Goal: Task Accomplishment & Management: Complete application form

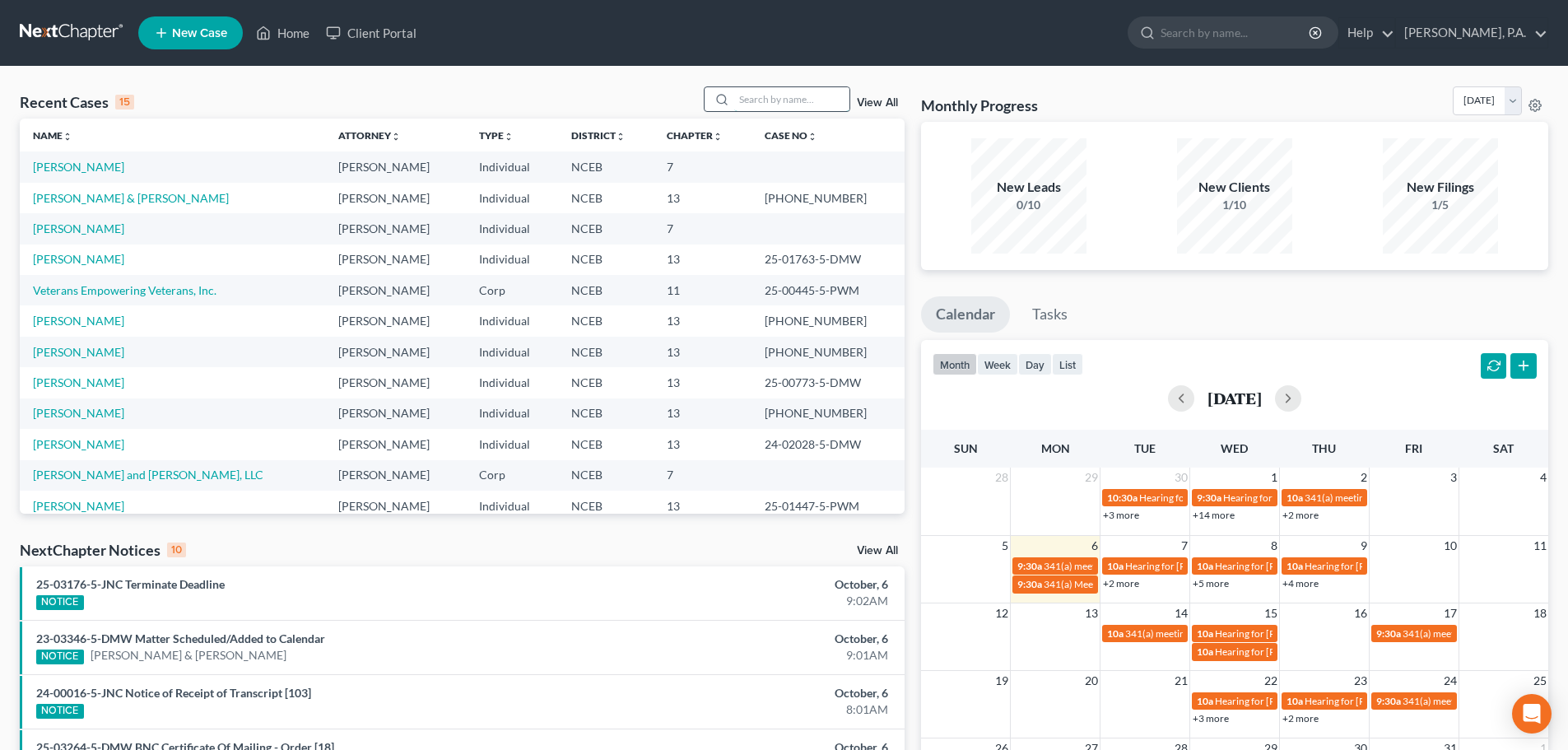
click at [763, 97] on input "search" at bounding box center [792, 99] width 115 height 24
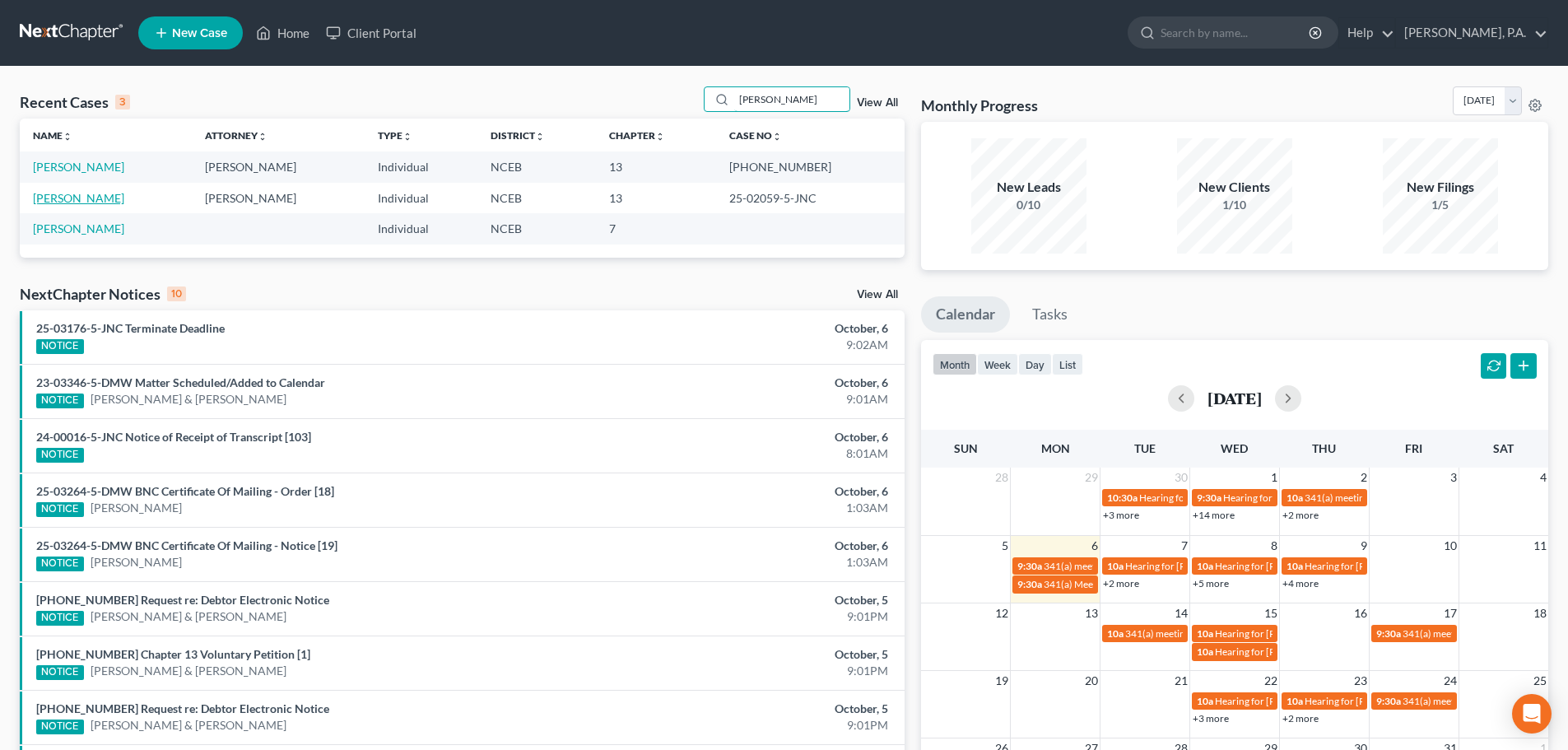
type input "[PERSON_NAME]"
click at [75, 202] on link "[PERSON_NAME]" at bounding box center [78, 197] width 91 height 14
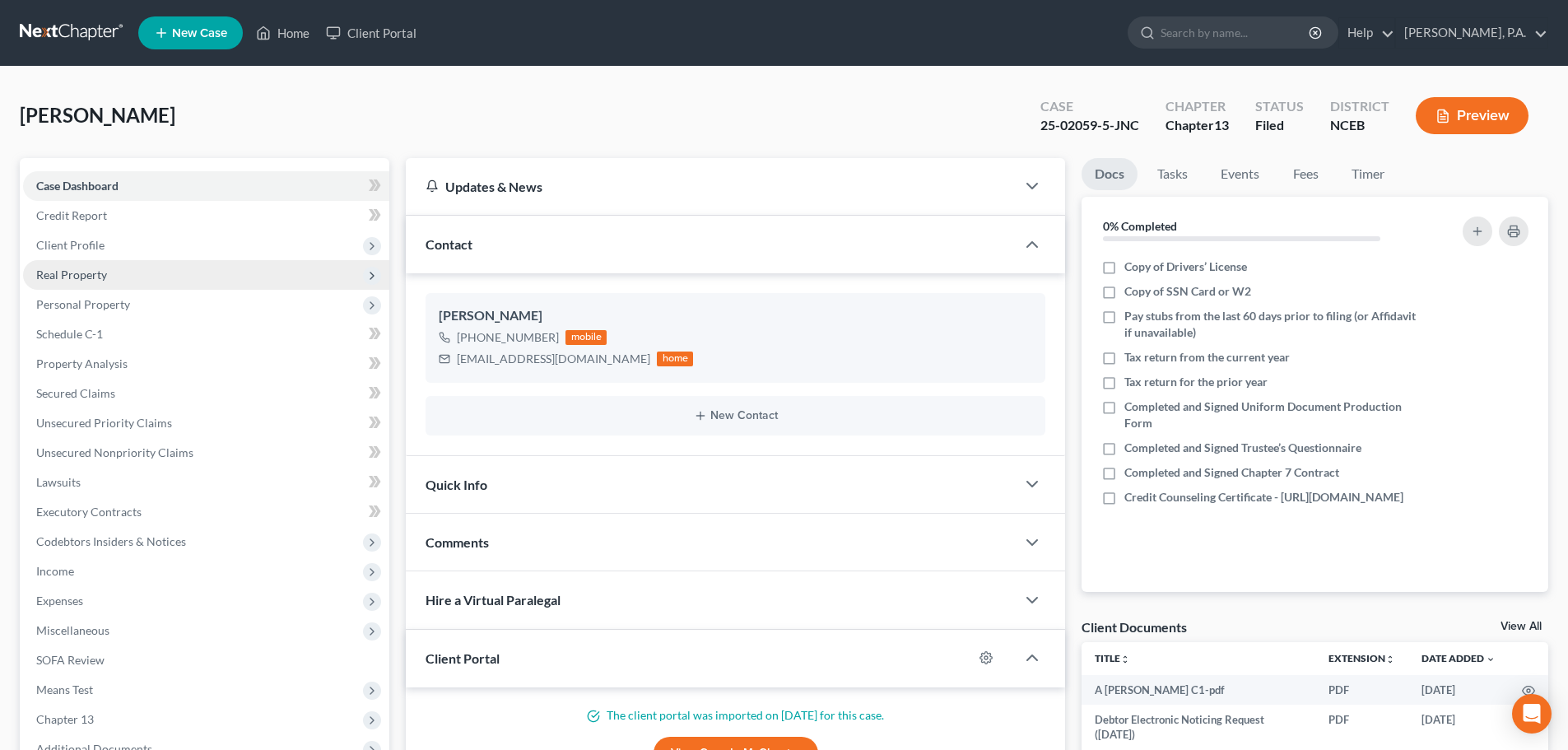
click at [170, 270] on span "Real Property" at bounding box center [206, 275] width 366 height 30
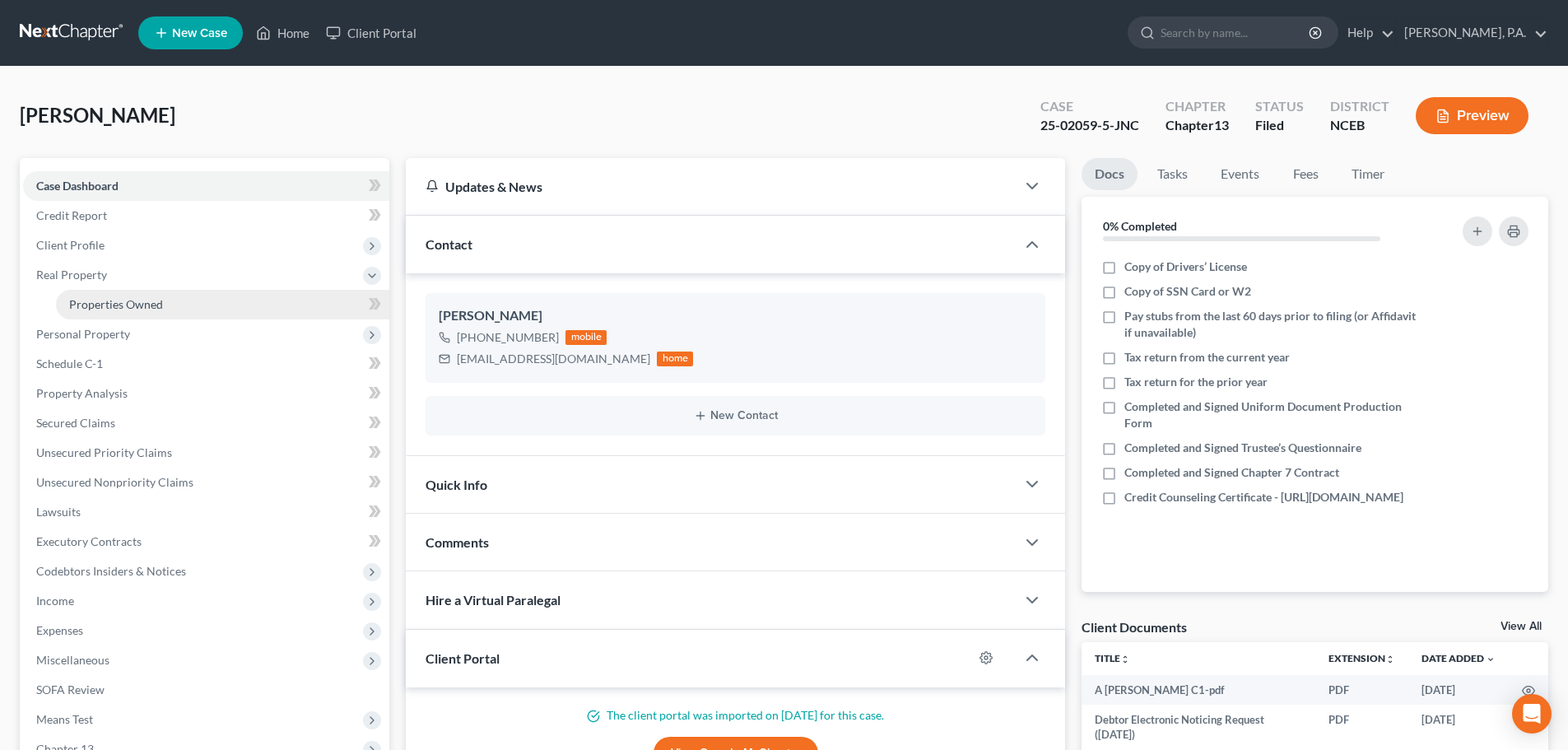
click at [203, 301] on link "Properties Owned" at bounding box center [223, 304] width 333 height 30
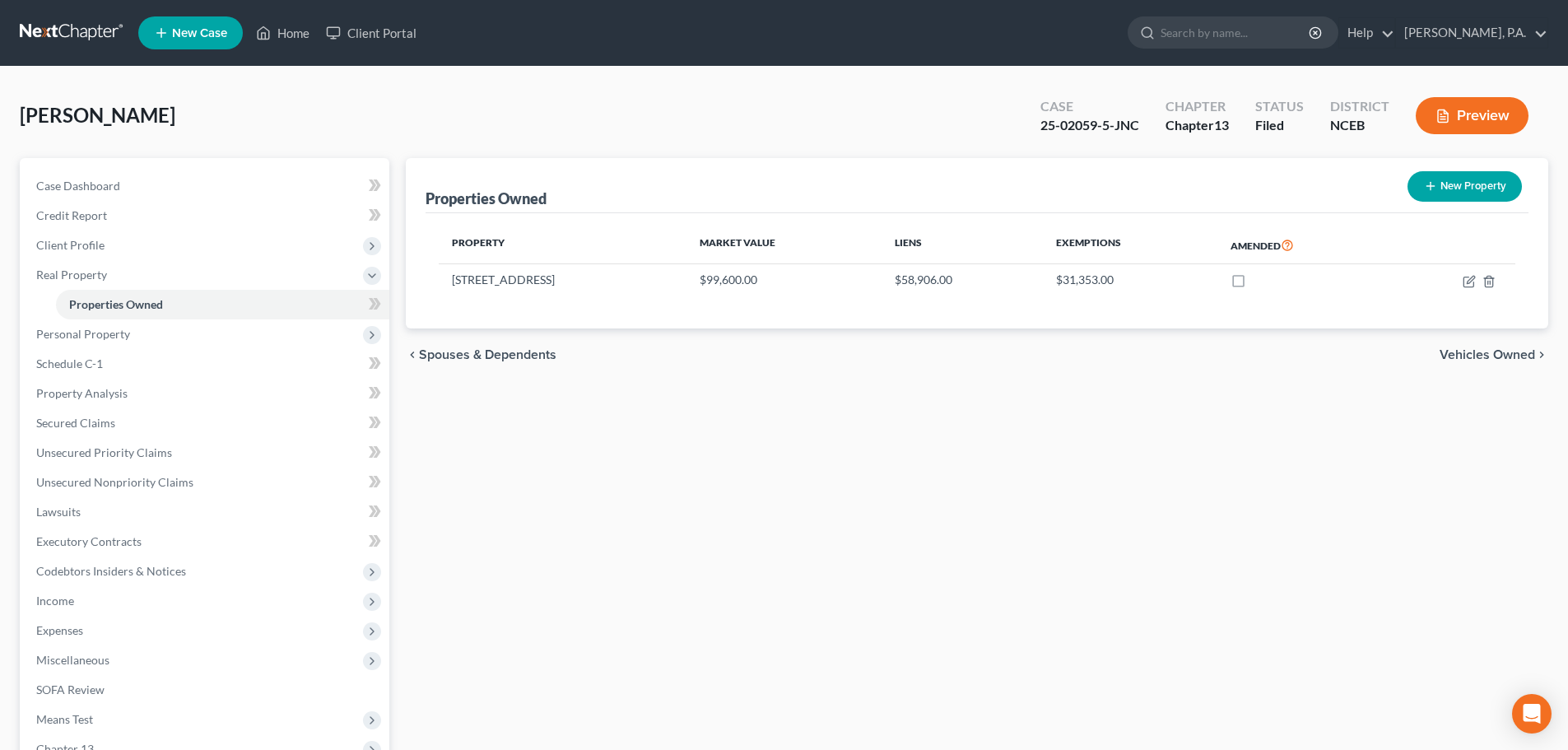
click at [1436, 198] on button "New Property" at bounding box center [1464, 186] width 114 height 30
select select "28"
select select "0"
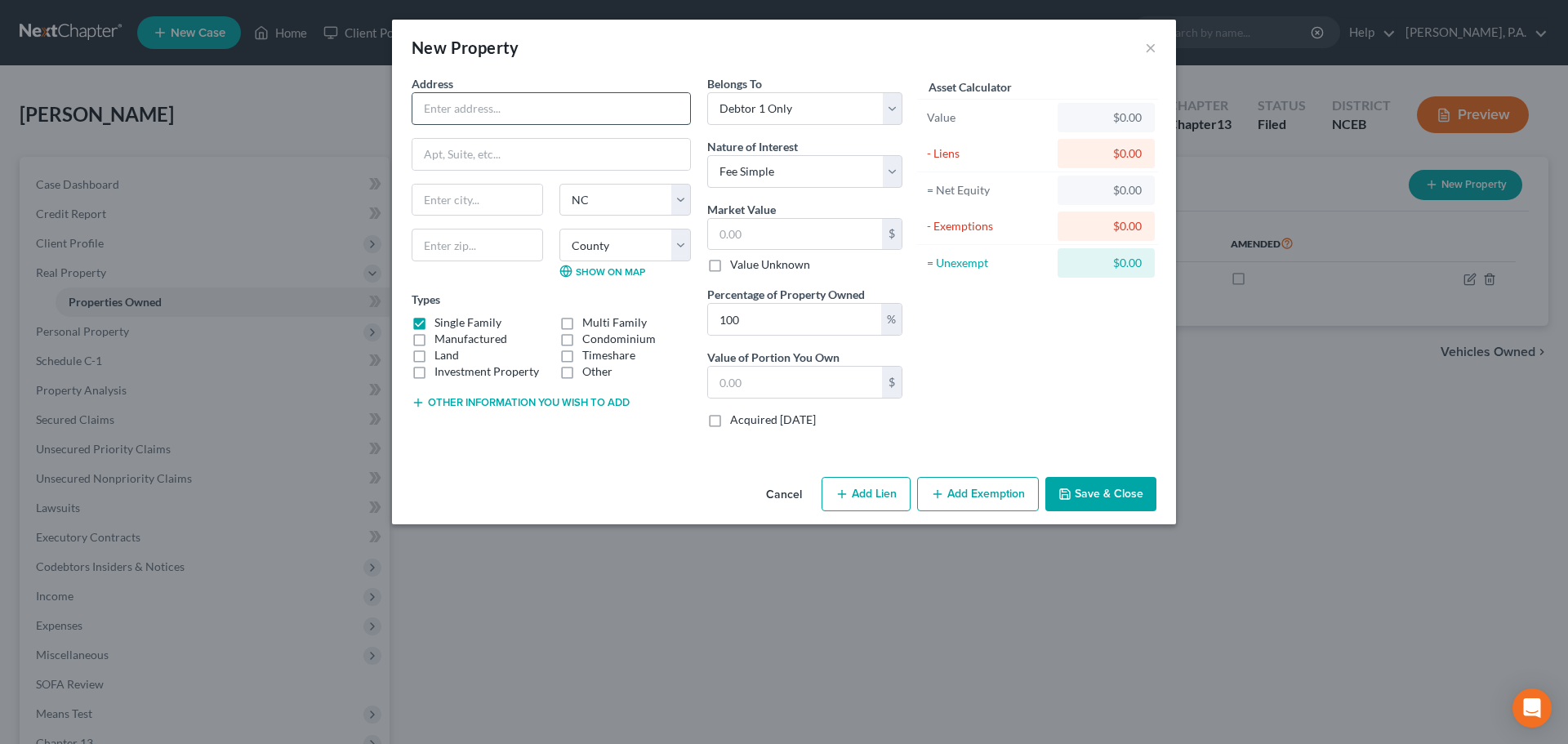
click at [436, 99] on input "text" at bounding box center [550, 108] width 277 height 31
type input "[STREET_ADDRESS][PERSON_NAME]"
type input "Grifton"
click at [583, 253] on select "County [GEOGRAPHIC_DATA] [GEOGRAPHIC_DATA] [GEOGRAPHIC_DATA] [GEOGRAPHIC_DATA] …" at bounding box center [625, 245] width 132 height 33
select select "53"
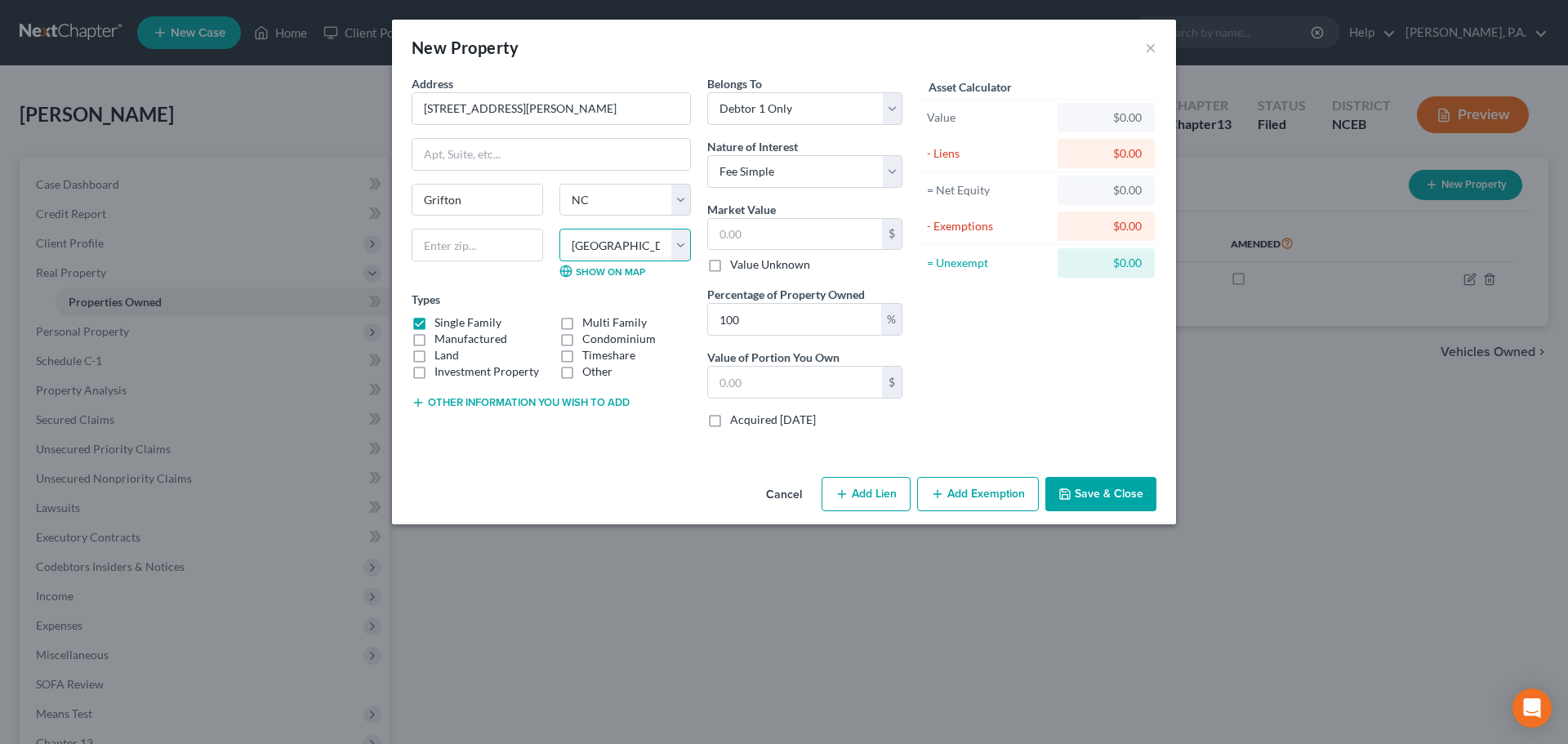
click at [560, 228] on select "County [GEOGRAPHIC_DATA] [GEOGRAPHIC_DATA] [GEOGRAPHIC_DATA] [GEOGRAPHIC_DATA] …" at bounding box center [625, 245] width 132 height 33
click at [485, 254] on input "text" at bounding box center [477, 245] width 132 height 33
drag, startPoint x: 514, startPoint y: 109, endPoint x: 397, endPoint y: 117, distance: 117.3
click at [397, 117] on div "Address * 4509 [PERSON_NAME][GEOGRAPHIC_DATA] [GEOGRAPHIC_DATA] [US_STATE][GEOG…" at bounding box center [784, 273] width 784 height 396
click at [495, 248] on input "text" at bounding box center [477, 245] width 132 height 33
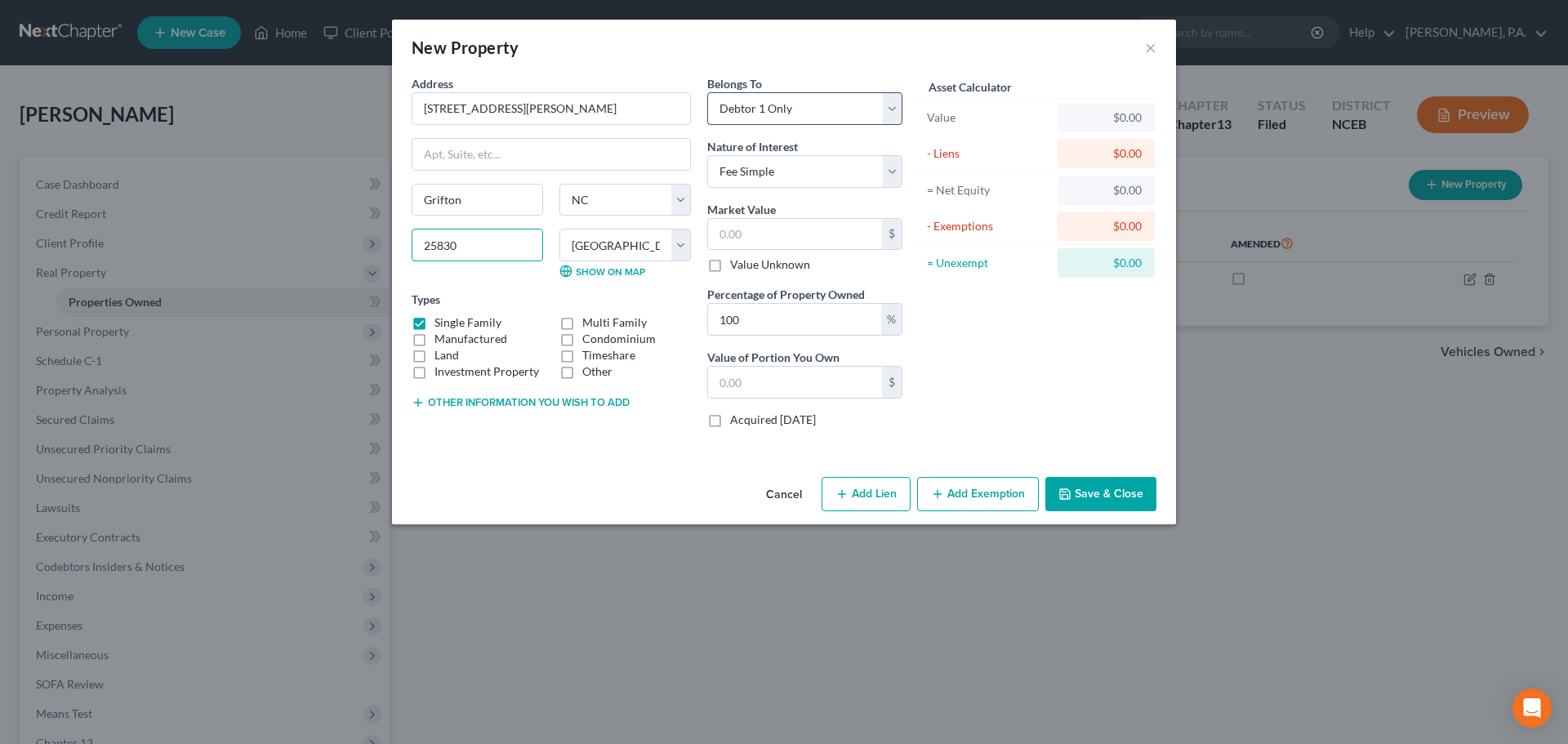
type input "25830"
click at [749, 117] on select "Select Debtor 1 Only Debtor 2 Only Debtor 1 And Debtor 2 Only At Least One Of T…" at bounding box center [805, 108] width 195 height 33
select select "3"
click at [708, 92] on select "Select Debtor 1 Only Debtor 2 Only Debtor 1 And Debtor 2 Only At Least One Of T…" at bounding box center [805, 108] width 195 height 33
click at [766, 172] on select "Select Fee Simple Joint Tenant Life Estate Equitable Interest Future Interest T…" at bounding box center [805, 172] width 195 height 33
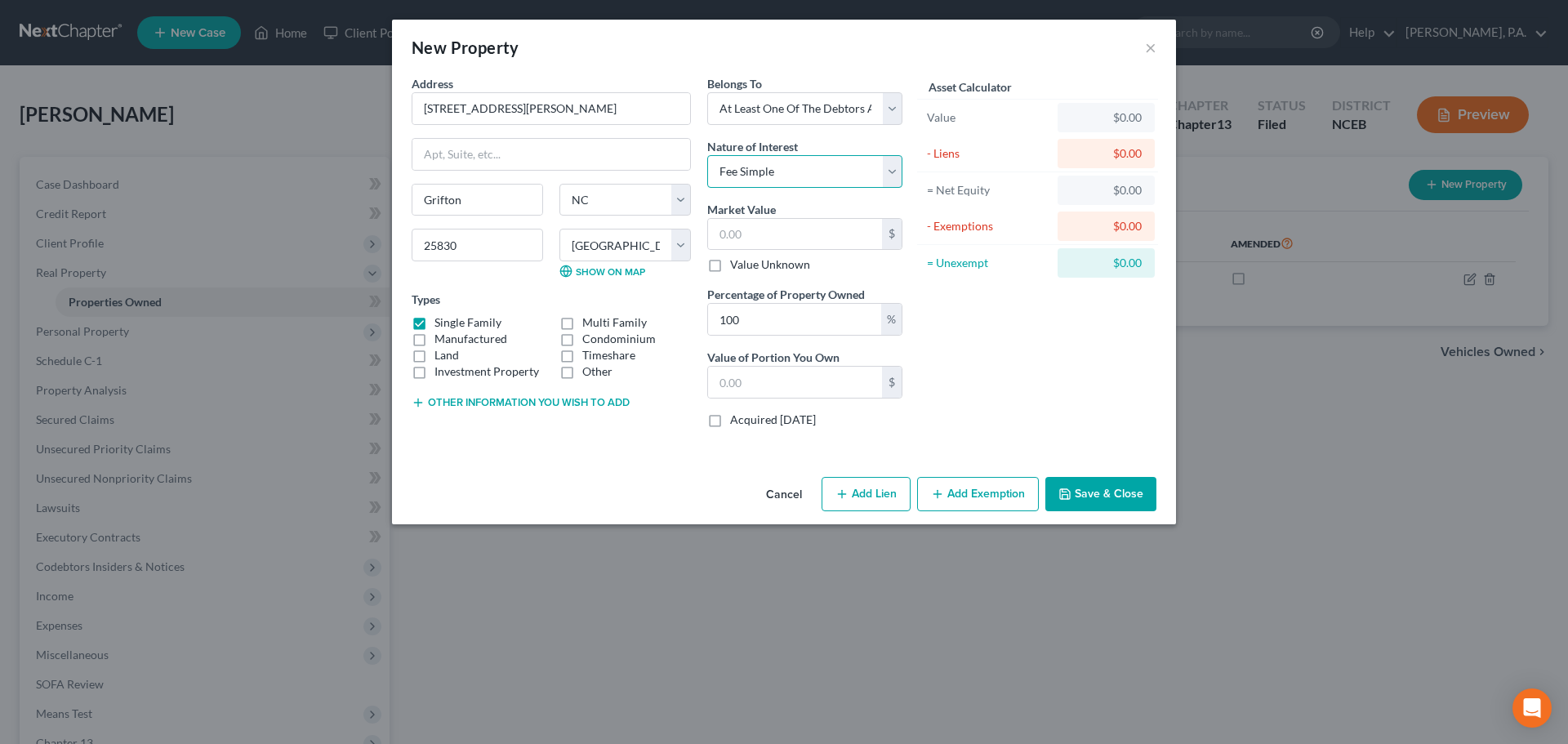
select select "6"
click at [708, 156] on select "Select Fee Simple Joint Tenant Life Estate Equitable Interest Future Interest T…" at bounding box center [805, 172] width 195 height 33
click at [771, 242] on input "text" at bounding box center [794, 234] width 174 height 31
type input "1"
type input "1.00"
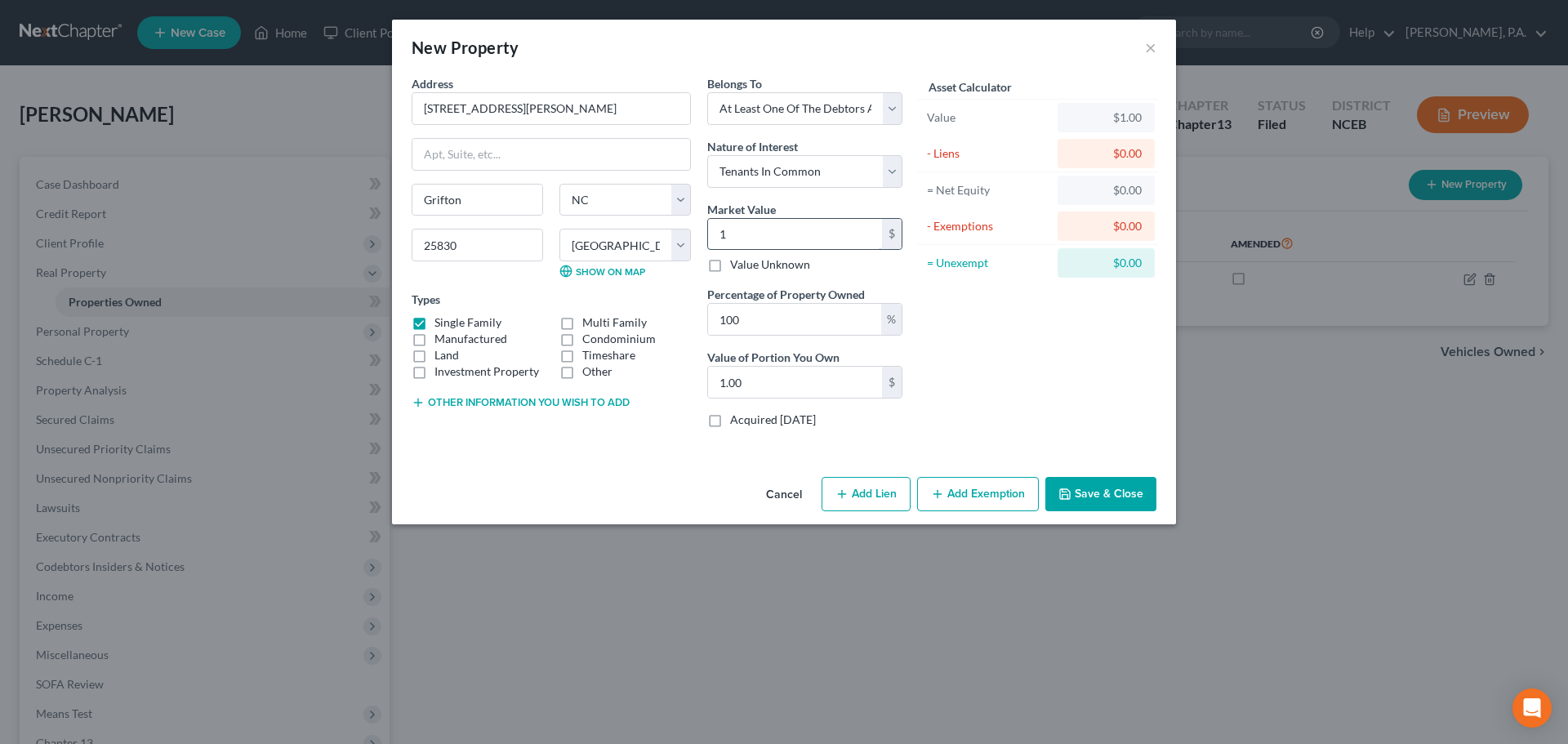
type input "14"
type input "14.00"
type input "148"
type input "148.00"
type input "1486"
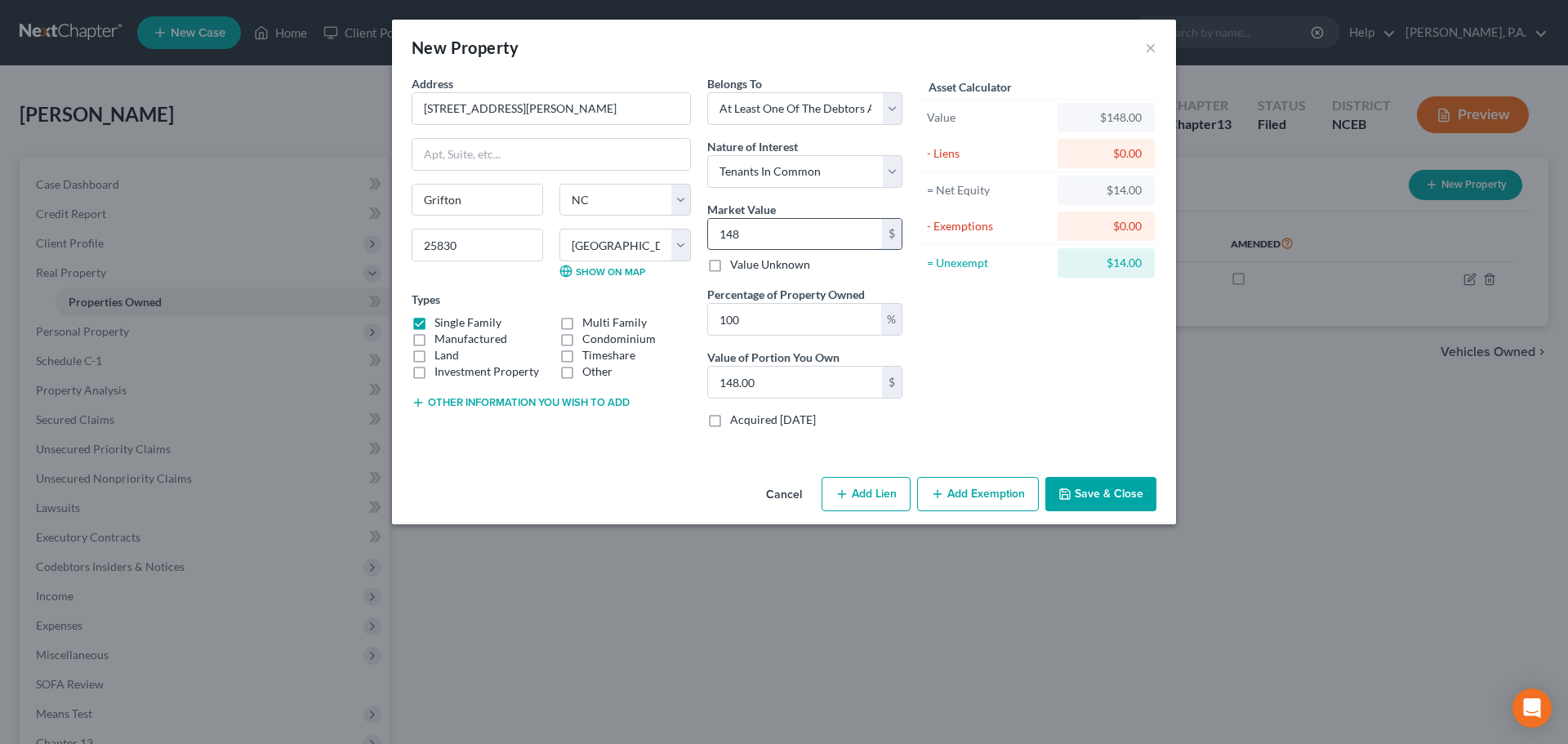
type input "1,486.00"
type input "1,4864"
type input "14,864.00"
type input "14,8649"
type input "148,649.00"
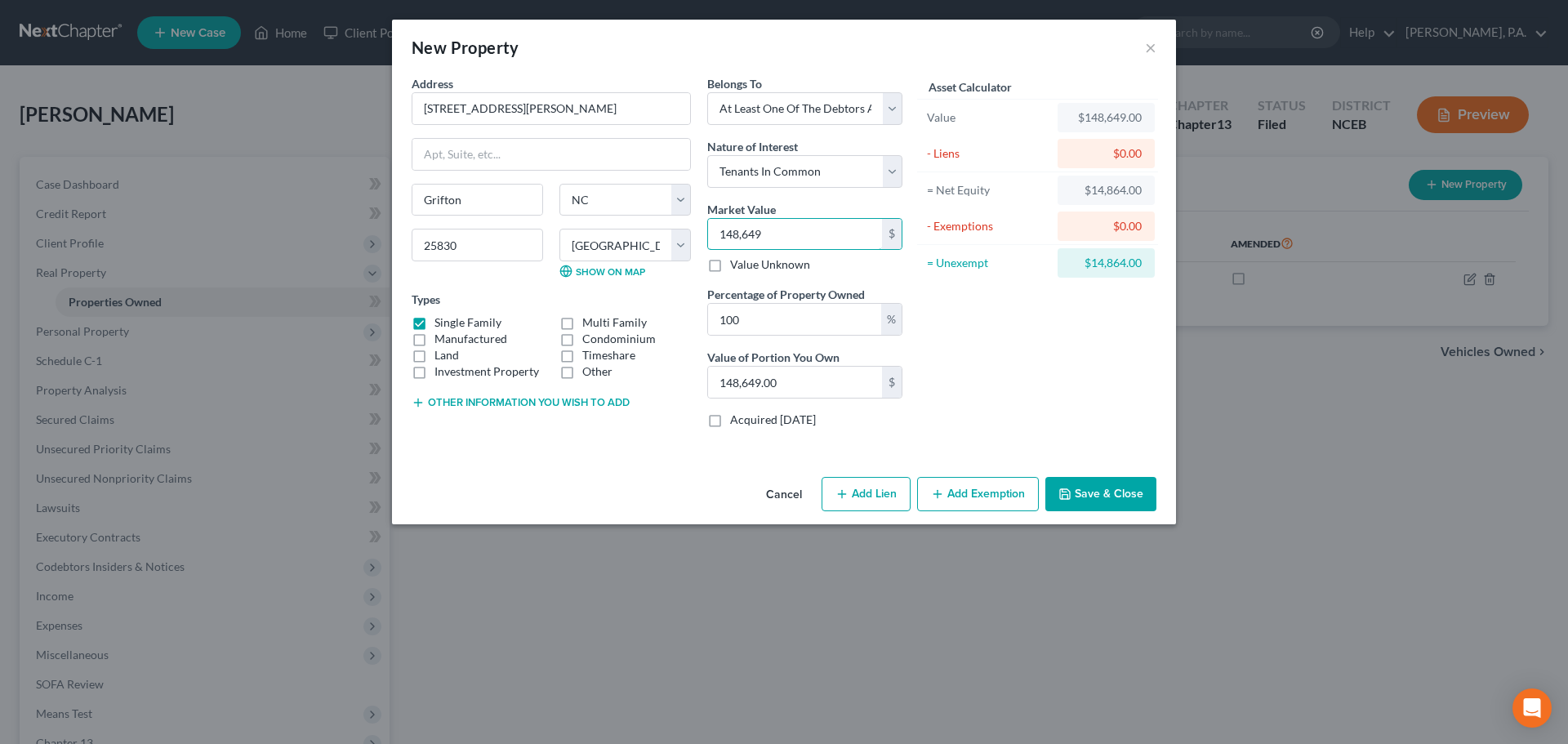
type input "148,649"
click at [525, 406] on button "Other information you wish to add" at bounding box center [520, 402] width 218 height 13
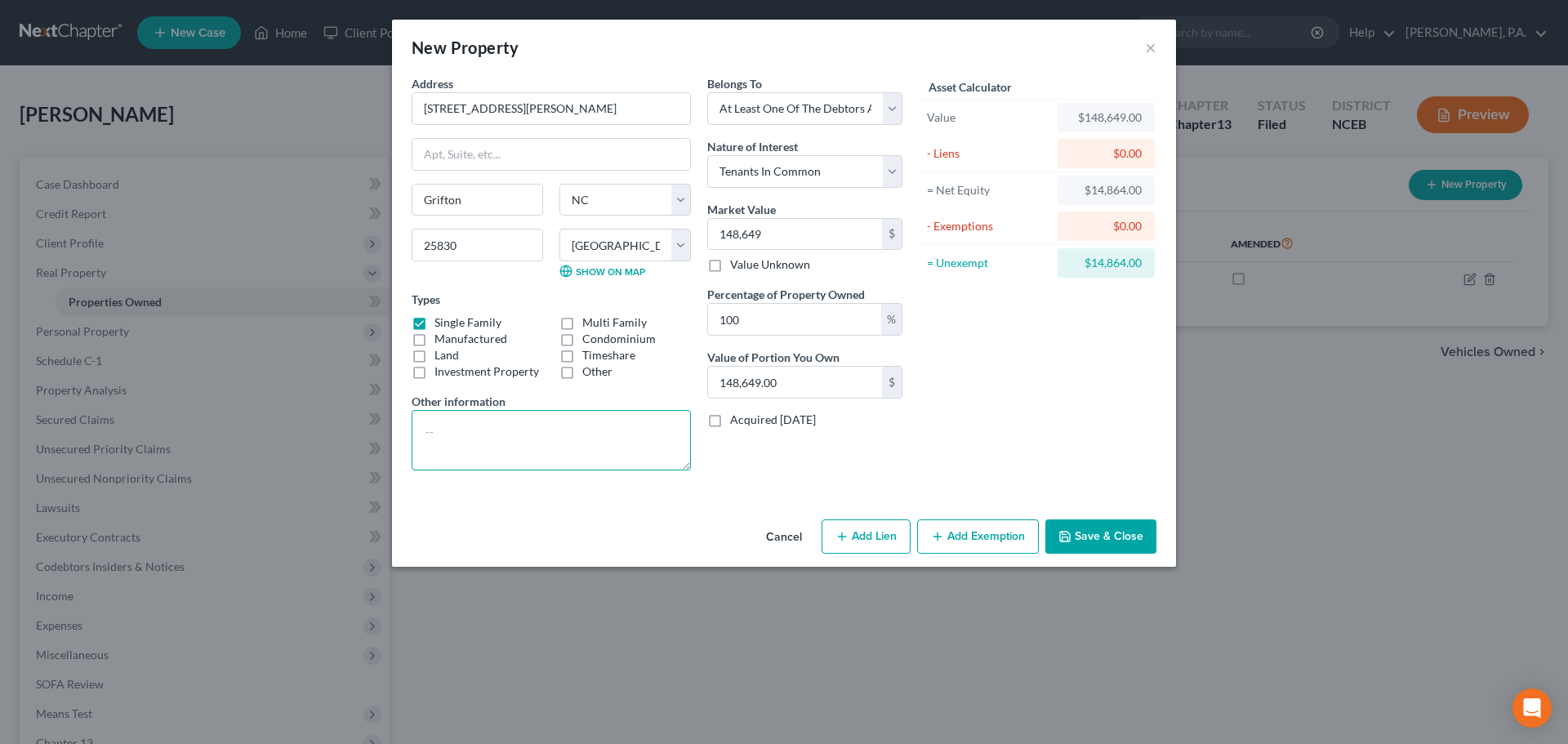
click at [527, 425] on textarea at bounding box center [551, 440] width 279 height 60
type textarea "h"
type textarea "Heir to property, no estate formed"
click at [877, 539] on button "Add Lien" at bounding box center [866, 537] width 89 height 35
select select "3"
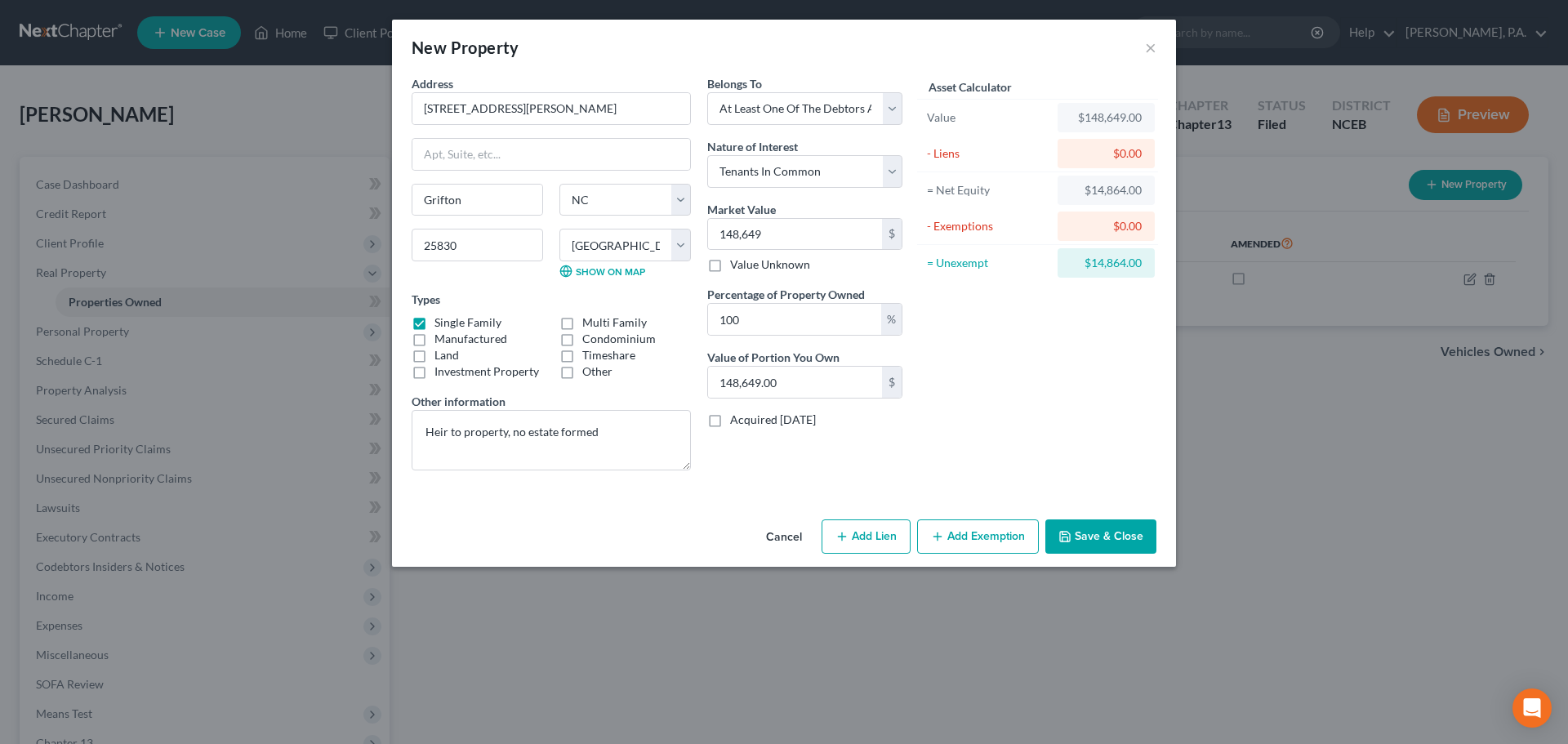
select select "0"
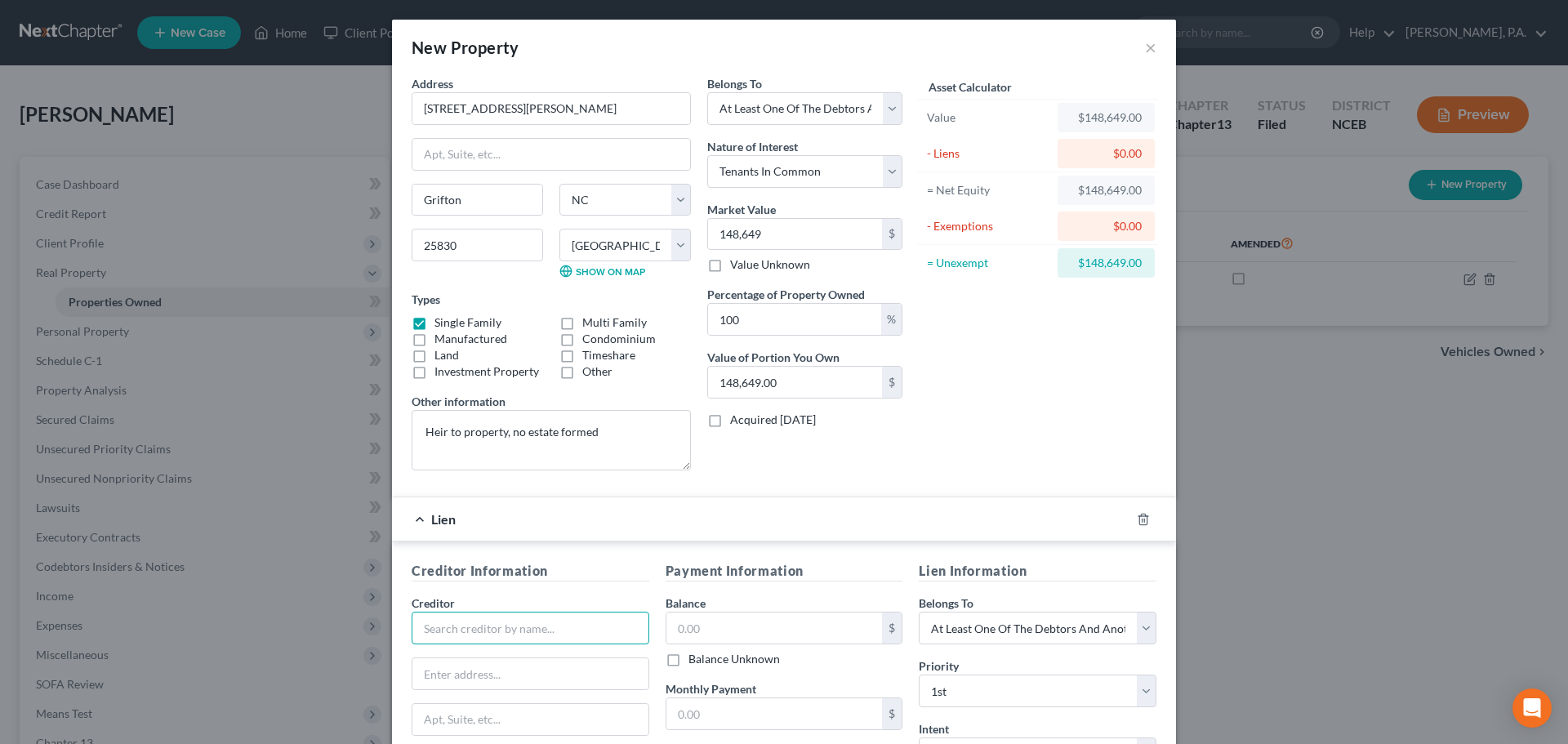
click at [576, 636] on input "text" at bounding box center [530, 628] width 237 height 33
type input "L"
type input "Bank of America"
click at [697, 630] on input "text" at bounding box center [774, 628] width 216 height 31
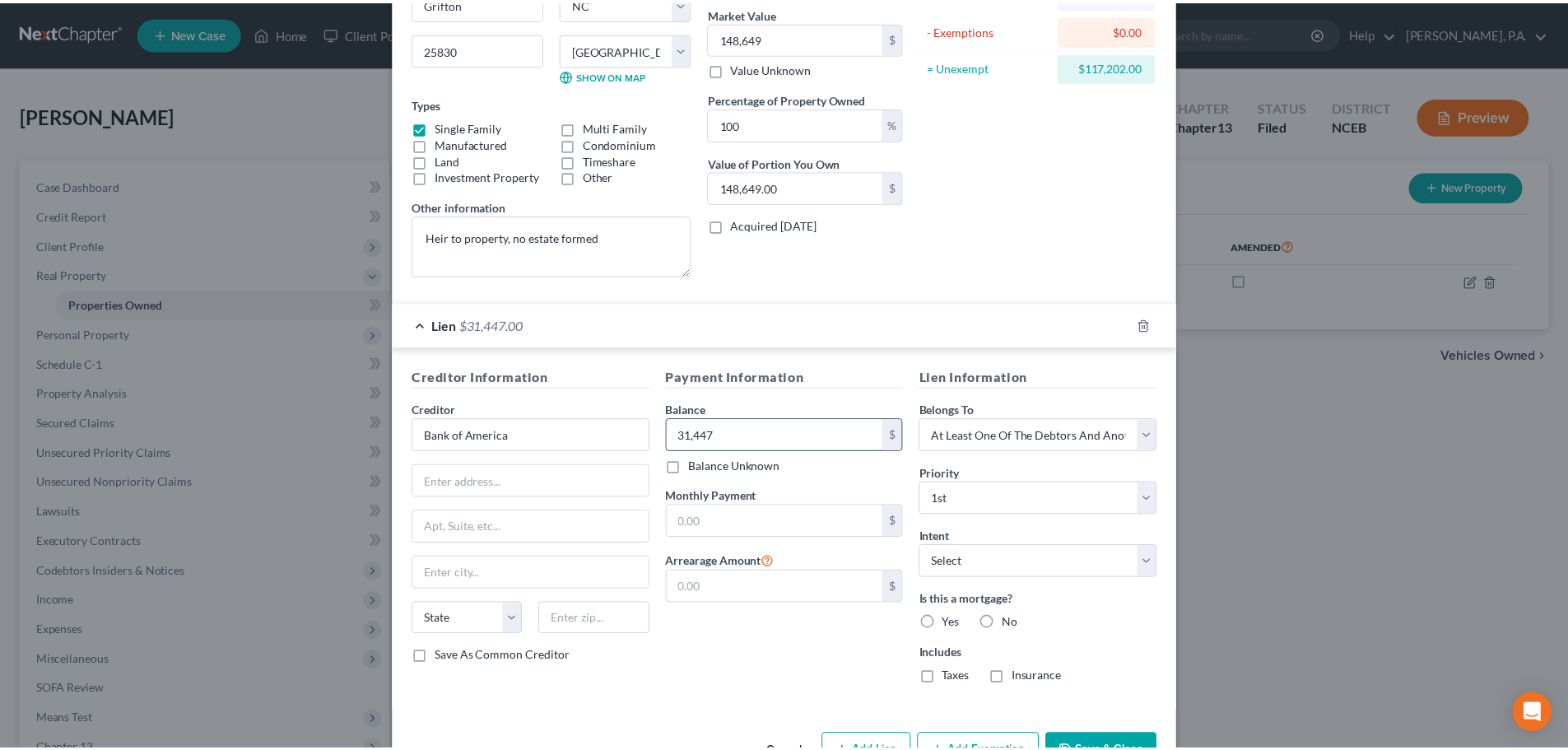
scroll to position [250, 0]
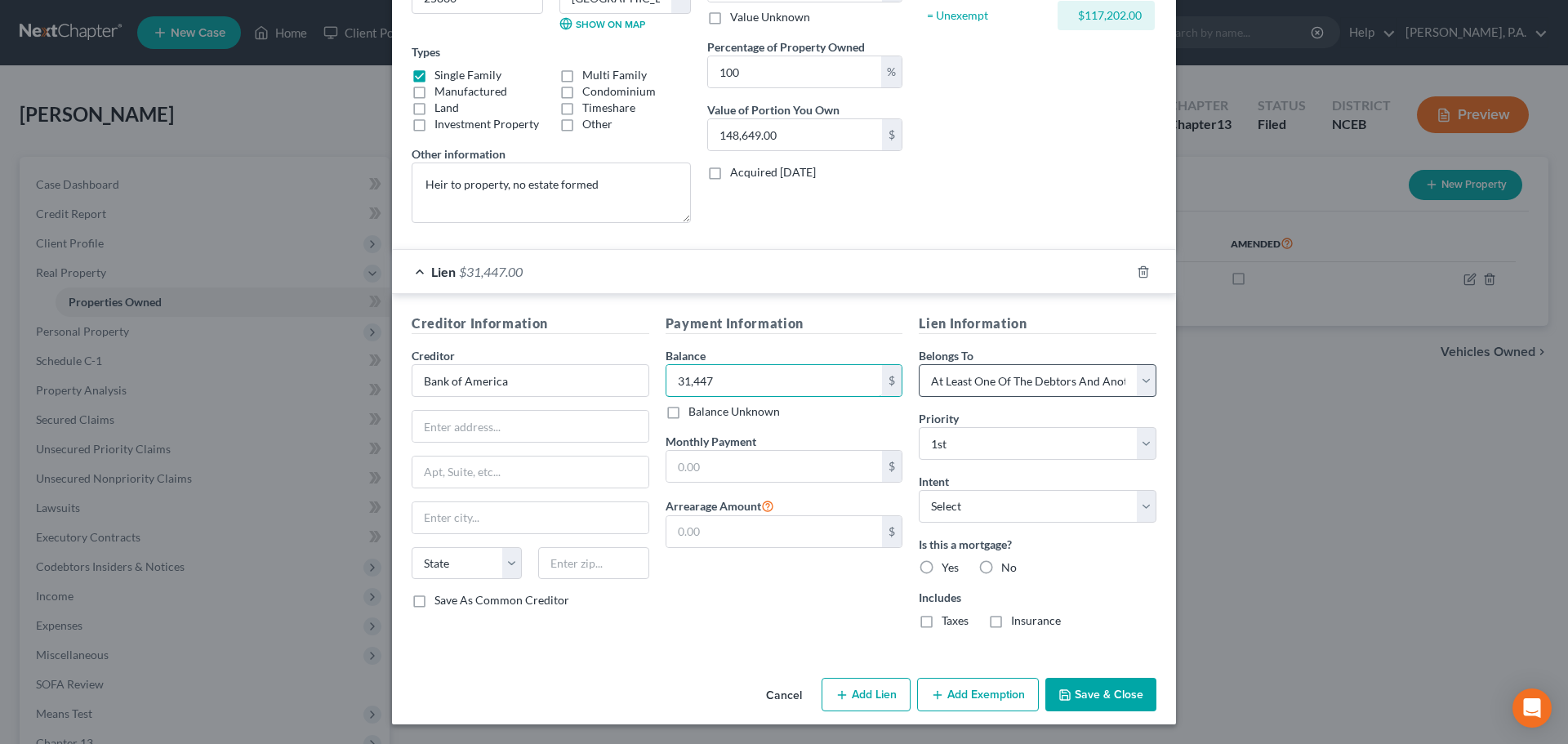
type input "31,447"
click at [960, 377] on select "Select Debtor 1 Only Debtor 2 Only Debtor 1 And Debtor 2 Only At Least One Of T…" at bounding box center [1037, 380] width 237 height 33
click at [919, 364] on select "Select Debtor 1 Only Debtor 2 Only Debtor 1 And Debtor 2 Only At Least One Of T…" at bounding box center [1037, 380] width 237 height 33
click at [986, 514] on select "Select Surrender Redeem Reaffirm Avoid Other" at bounding box center [1037, 506] width 237 height 33
select select "2"
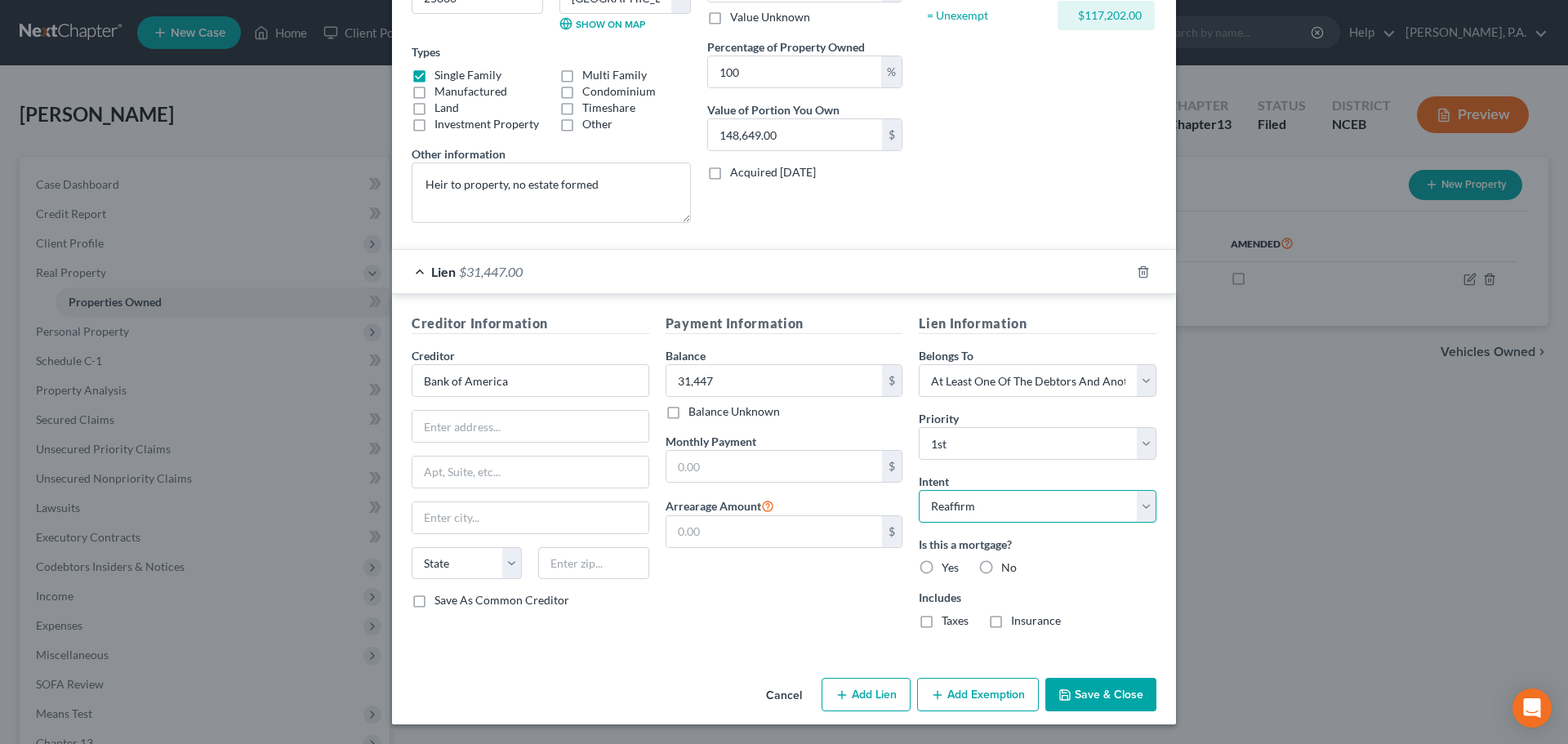
click at [919, 490] on select "Select Surrender Redeem Reaffirm Avoid Other" at bounding box center [1037, 506] width 237 height 33
click at [942, 565] on label "Yes" at bounding box center [951, 567] width 17 height 16
click at [948, 565] on input "Yes" at bounding box center [953, 564] width 11 height 11
radio input "true"
click at [942, 625] on label "Taxes" at bounding box center [955, 620] width 27 height 16
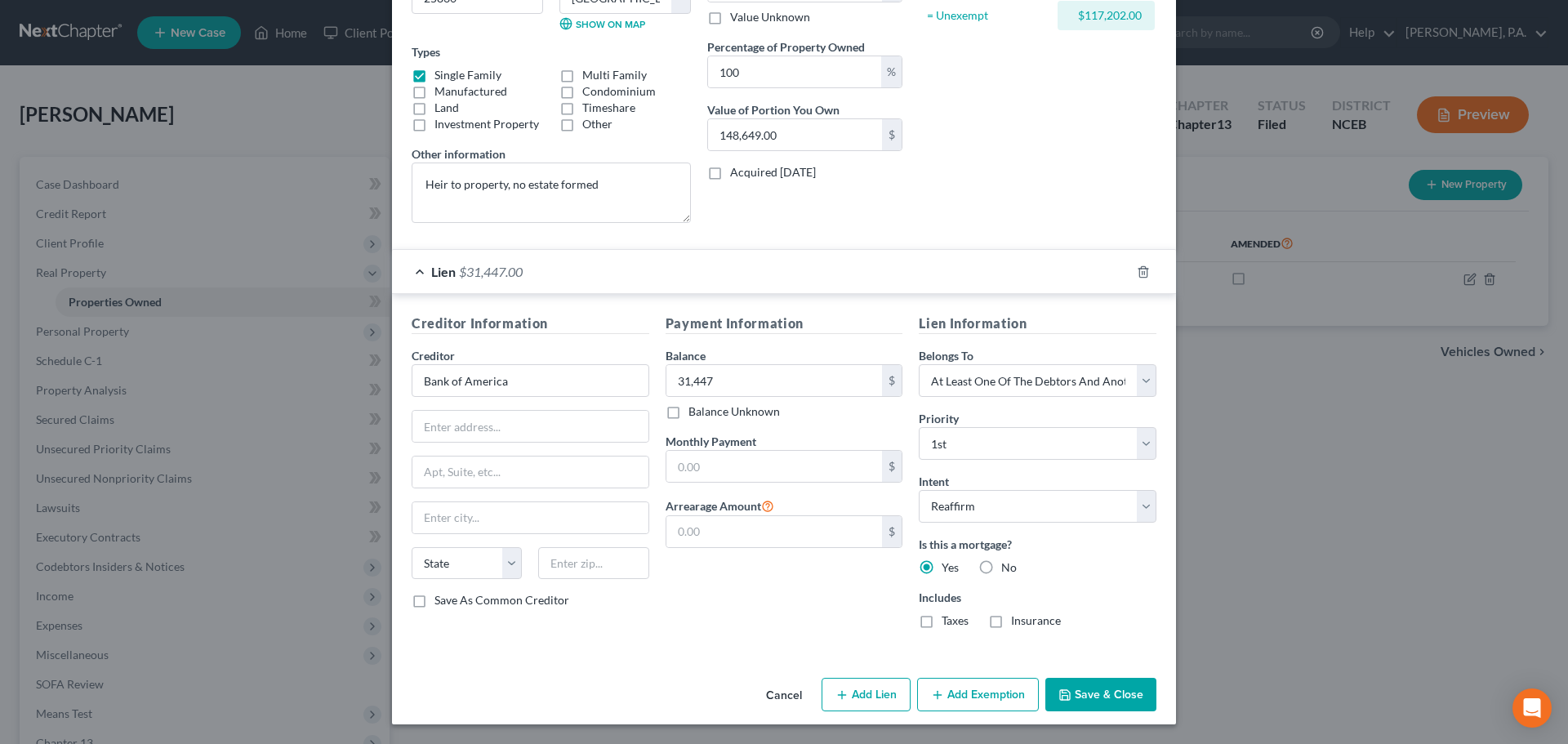
click at [948, 623] on input "Taxes" at bounding box center [953, 617] width 11 height 11
checkbox input "true"
click at [1011, 623] on label "Insurance" at bounding box center [1036, 620] width 50 height 16
click at [1018, 623] on input "Insurance" at bounding box center [1023, 617] width 11 height 11
checkbox input "true"
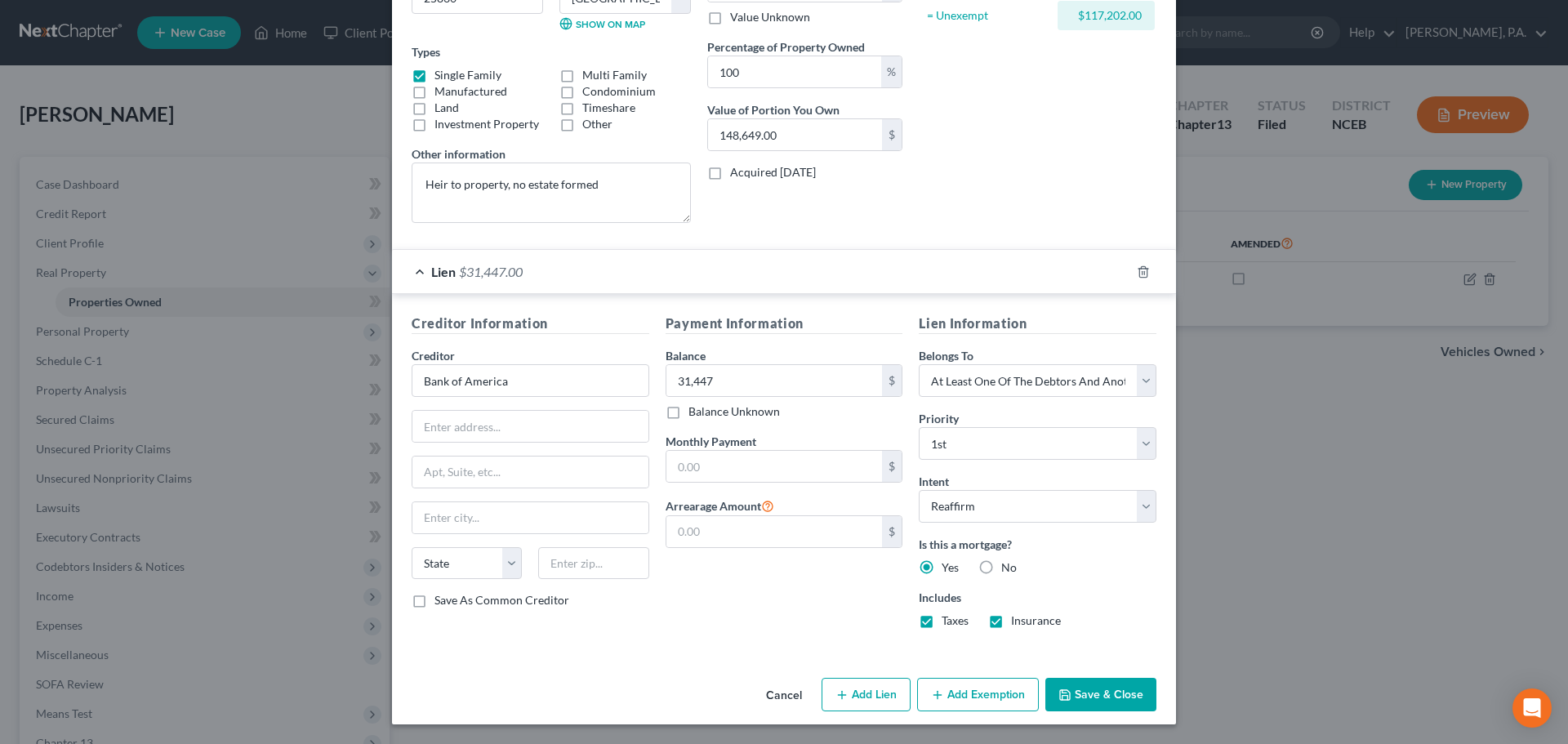
click at [1064, 688] on icon "button" at bounding box center [1065, 695] width 13 height 13
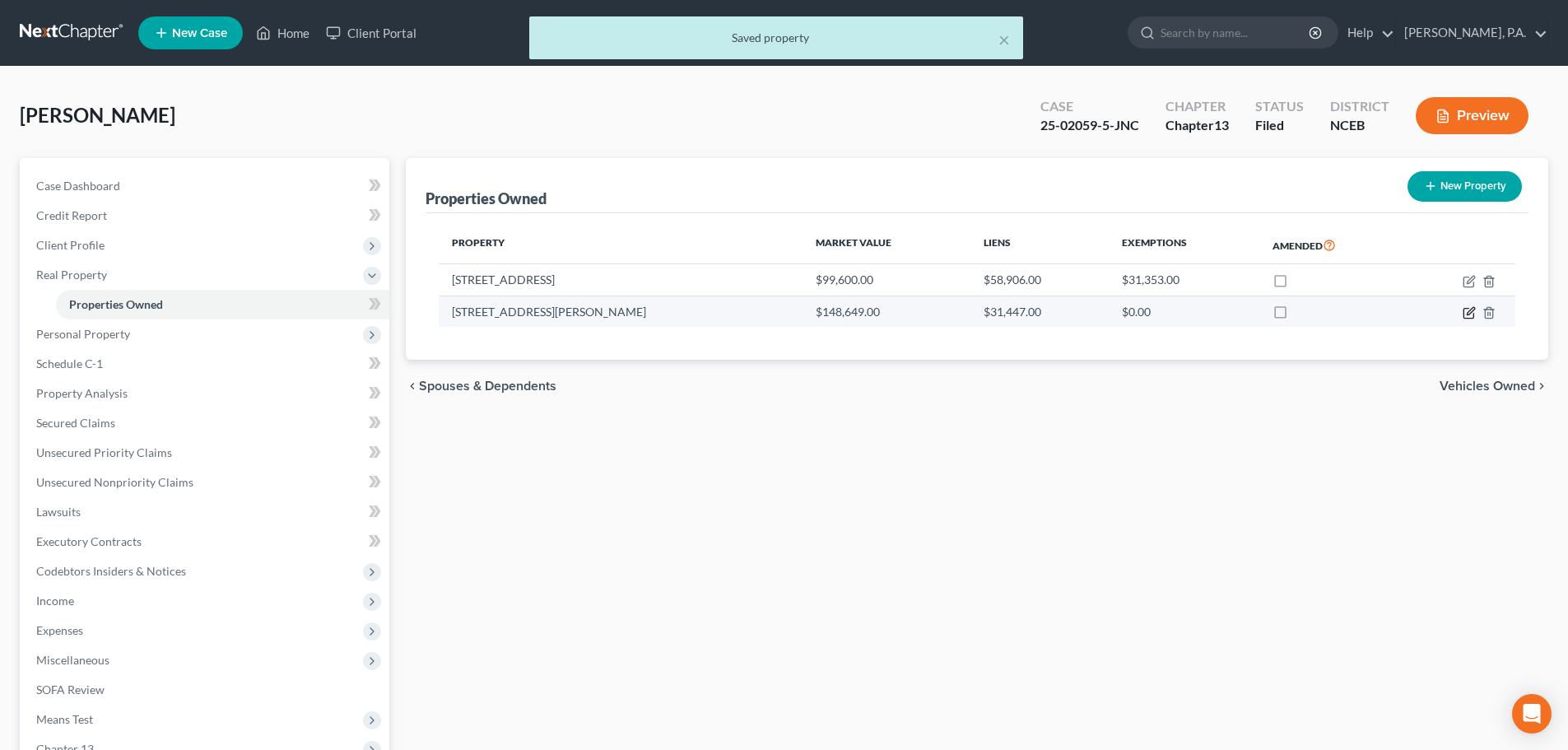
click at [1472, 318] on icon "button" at bounding box center [1468, 314] width 10 height 10
select select "28"
select select "53"
select select "3"
select select "6"
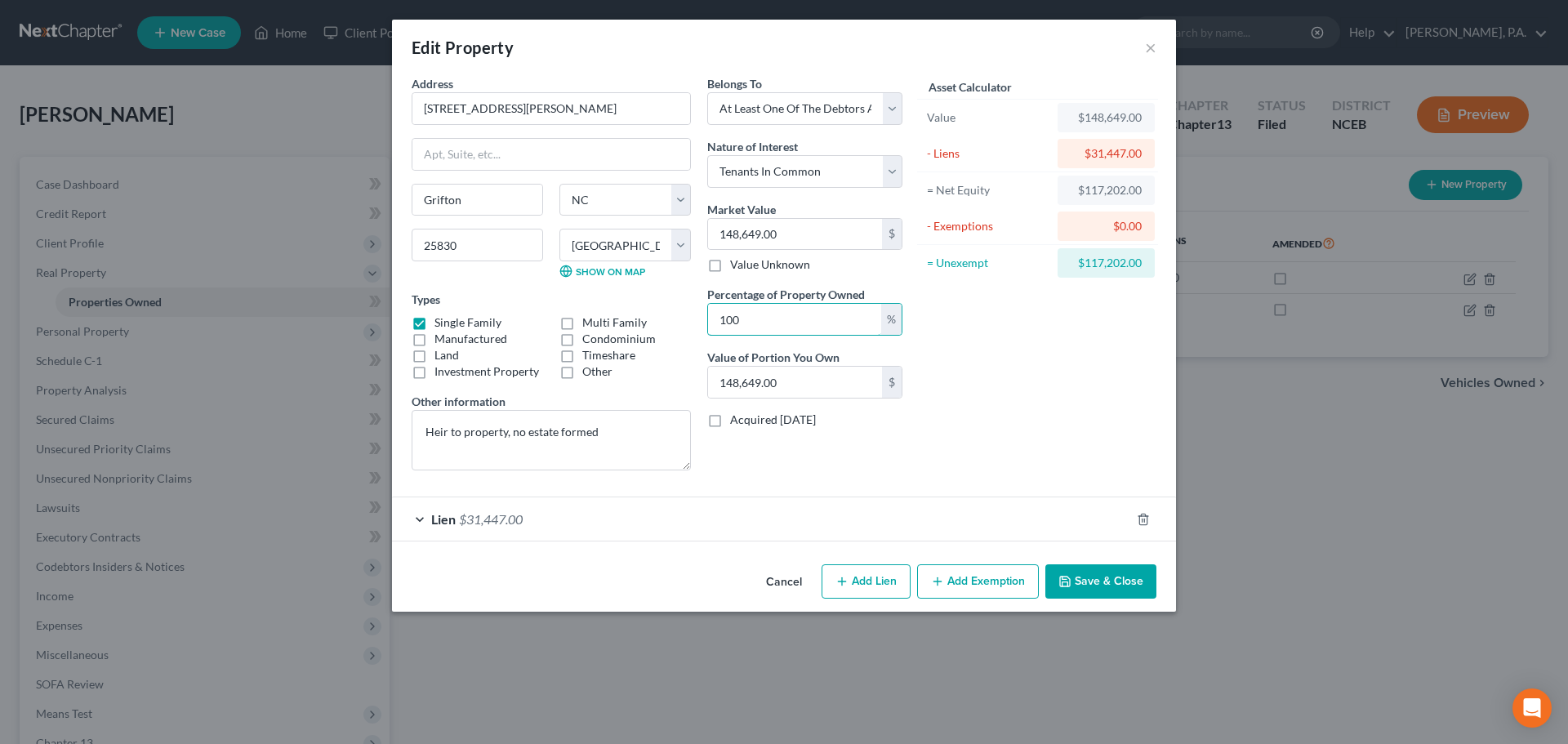
drag, startPoint x: 769, startPoint y: 327, endPoint x: 691, endPoint y: 324, distance: 78.1
click at [691, 324] on div "Address * 4509 [PERSON_NAME][GEOGRAPHIC_DATA] [GEOGRAPHIC_DATA] [US_STATE][GEOG…" at bounding box center [657, 278] width 507 height 408
click at [767, 318] on input "100" at bounding box center [794, 319] width 173 height 31
type input "10"
type input "14,864.90"
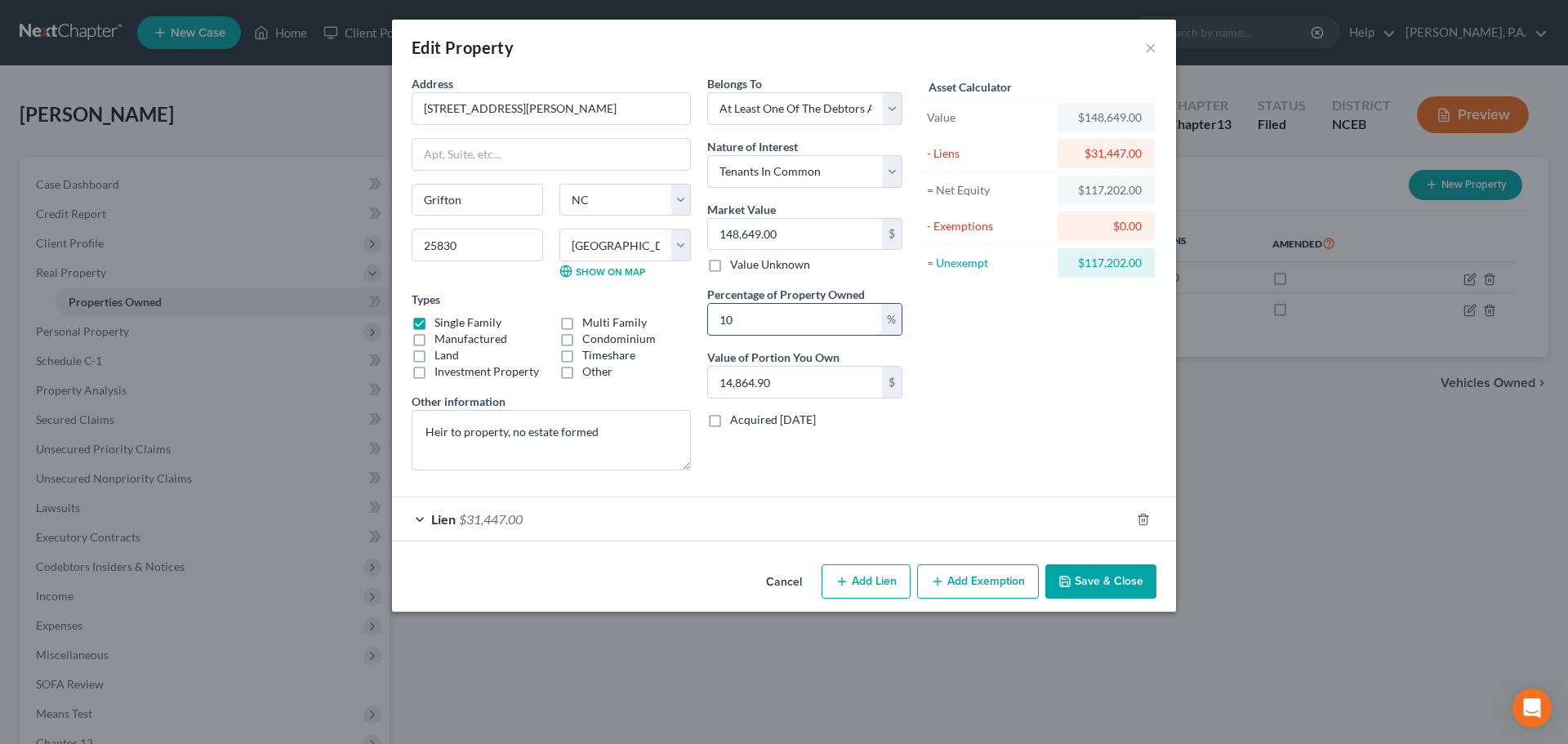
type input "1"
type input "1,486.49"
type input "1"
type input "1,486.49"
type input "17"
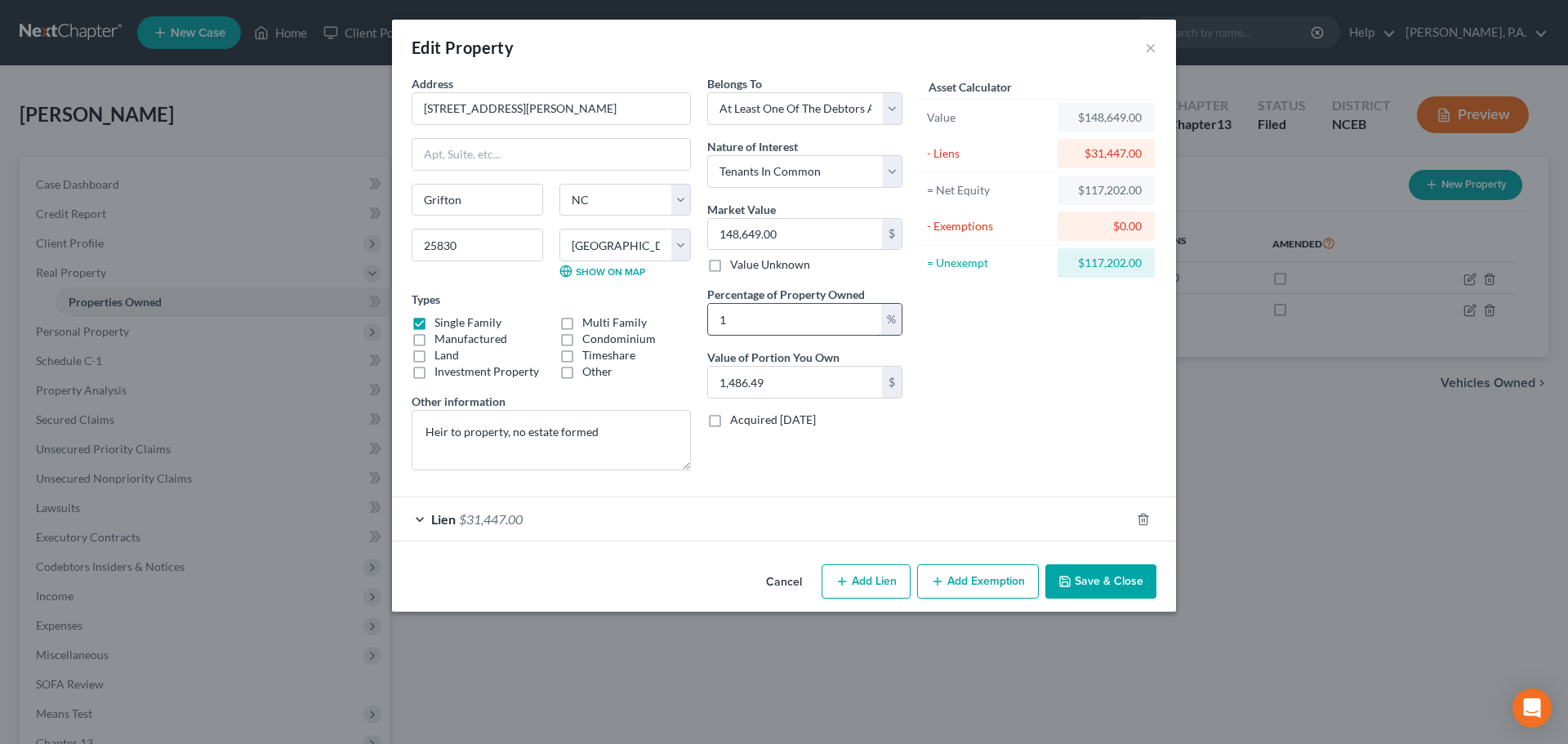
type input "25,270.33"
type input "17"
click at [1106, 576] on button "Save & Close" at bounding box center [1101, 582] width 111 height 35
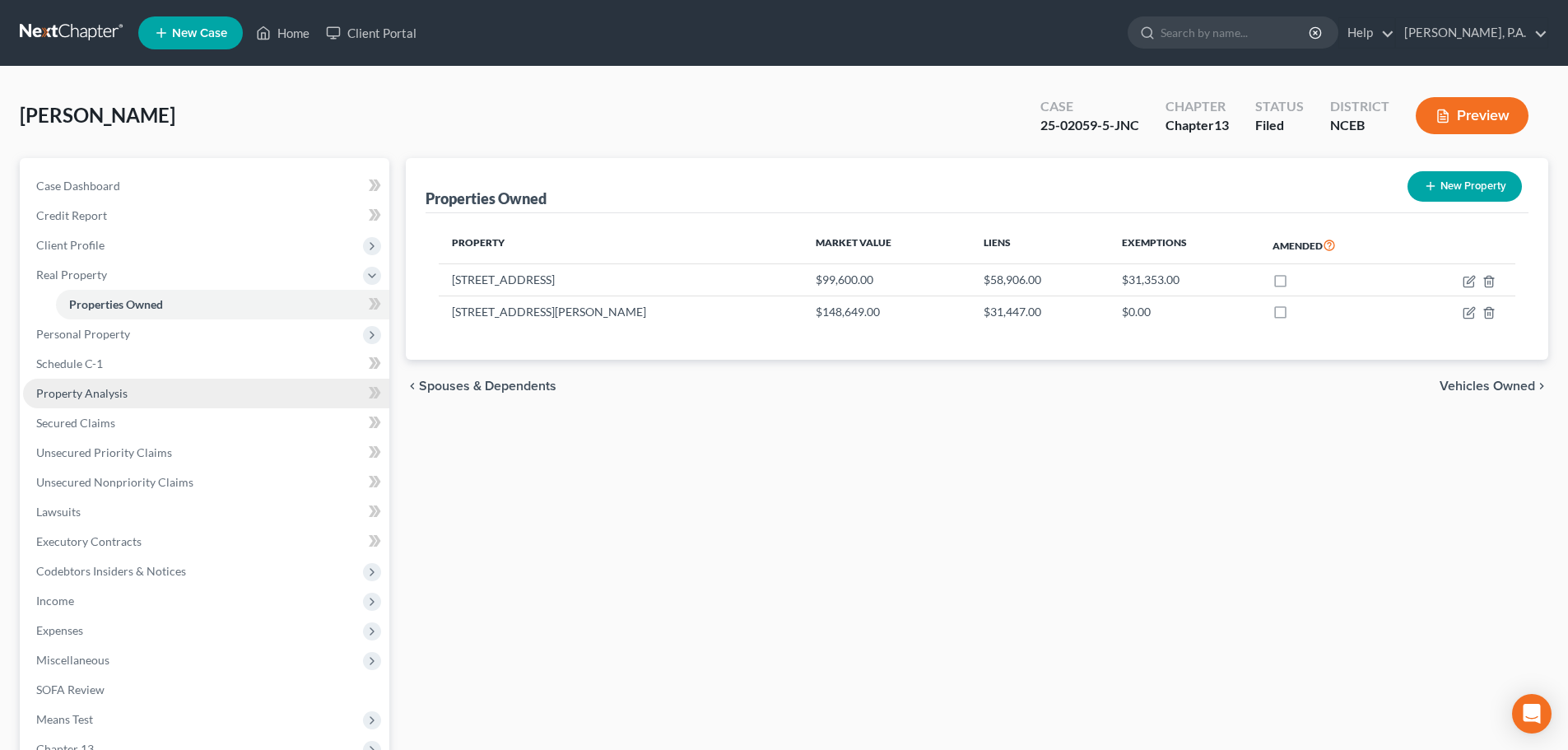
click at [301, 391] on link "Property Analysis" at bounding box center [206, 393] width 366 height 30
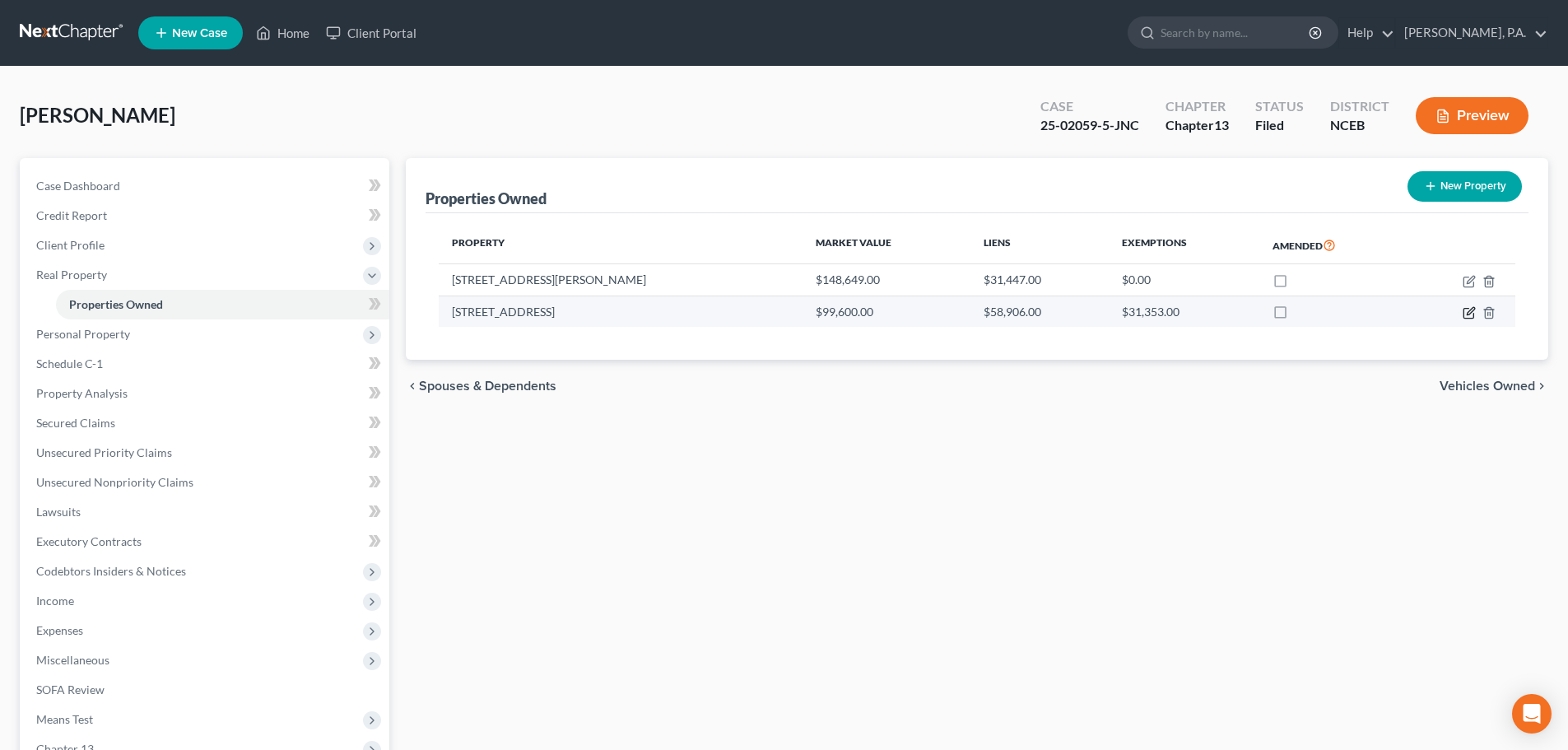
click at [1472, 311] on icon "button" at bounding box center [1469, 313] width 14 height 14
select select "28"
select select "95"
select select "0"
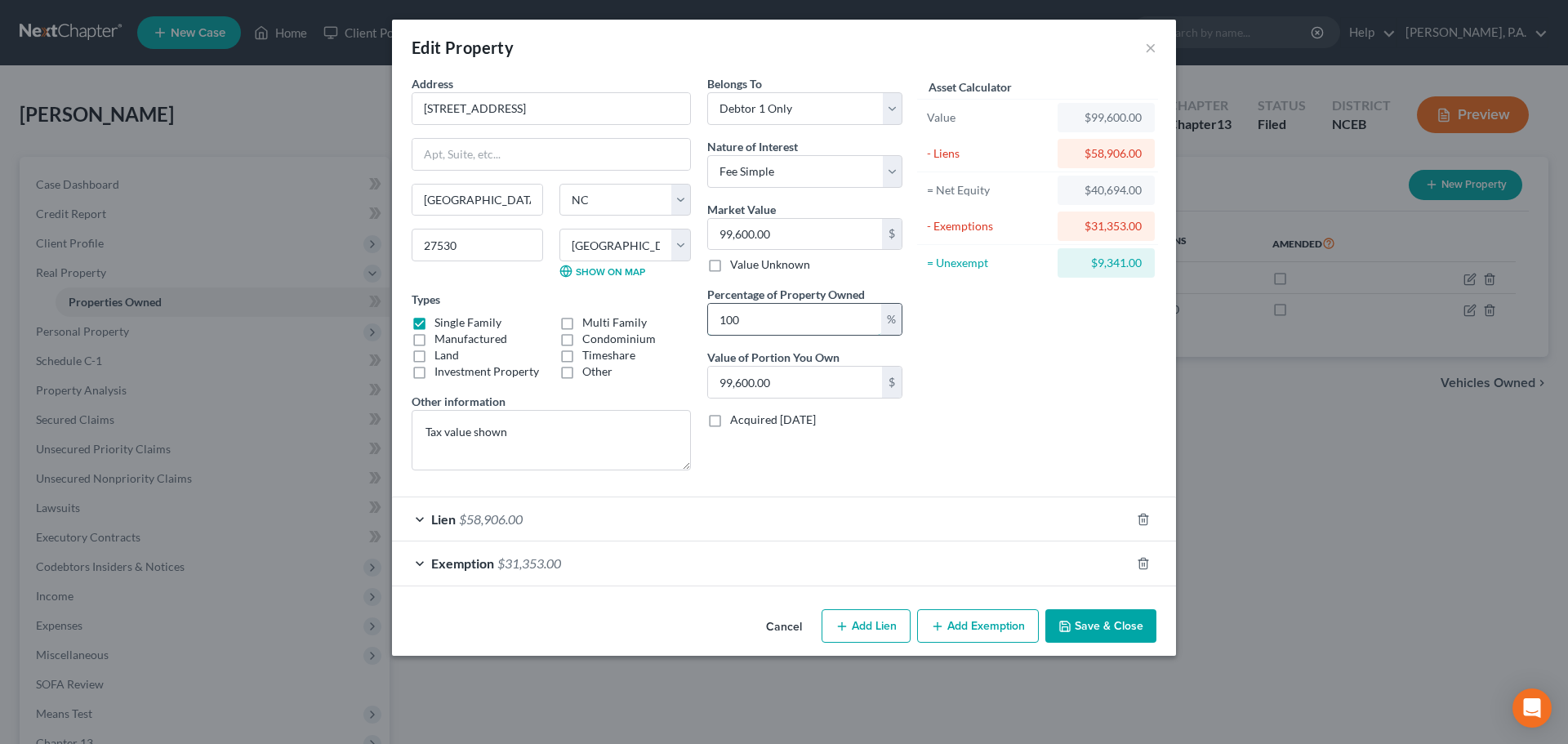
click at [749, 322] on input "100" at bounding box center [794, 319] width 173 height 31
type input "10"
type input "9,960.00"
type input "1"
type input "996.00"
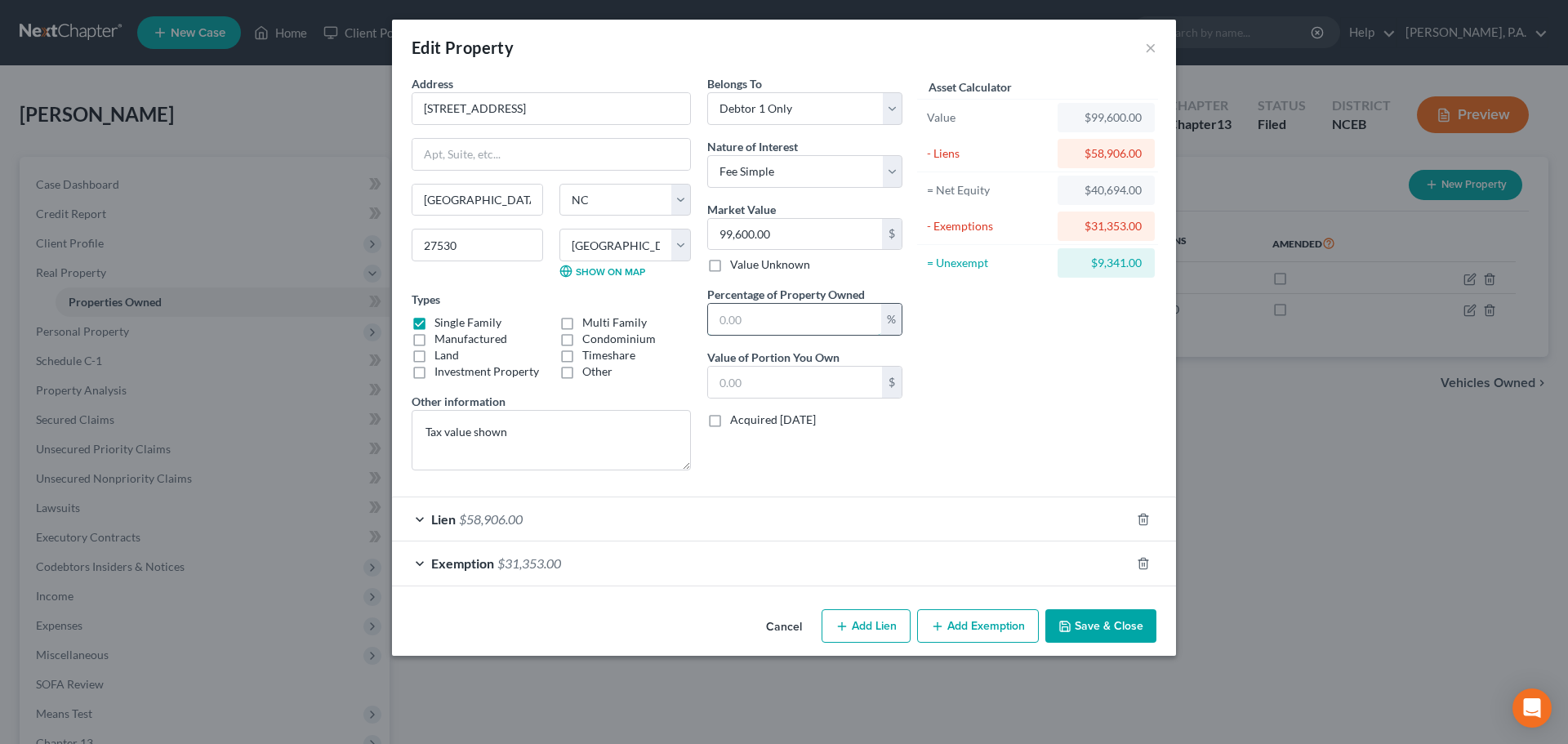
type input "1"
type input "996.00"
type input "17"
type input "16,932.00"
type input "17"
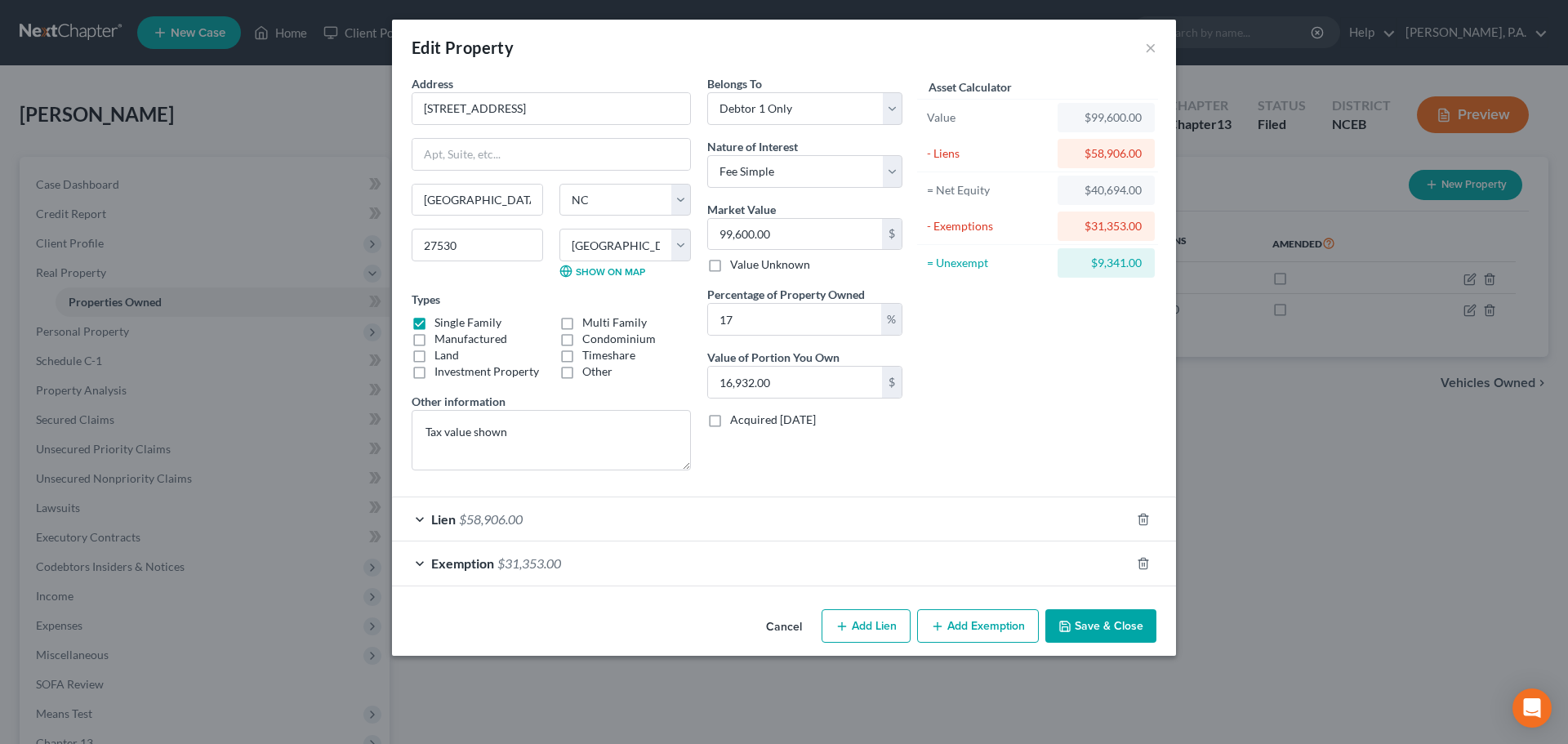
click at [1092, 625] on button "Save & Close" at bounding box center [1101, 626] width 111 height 35
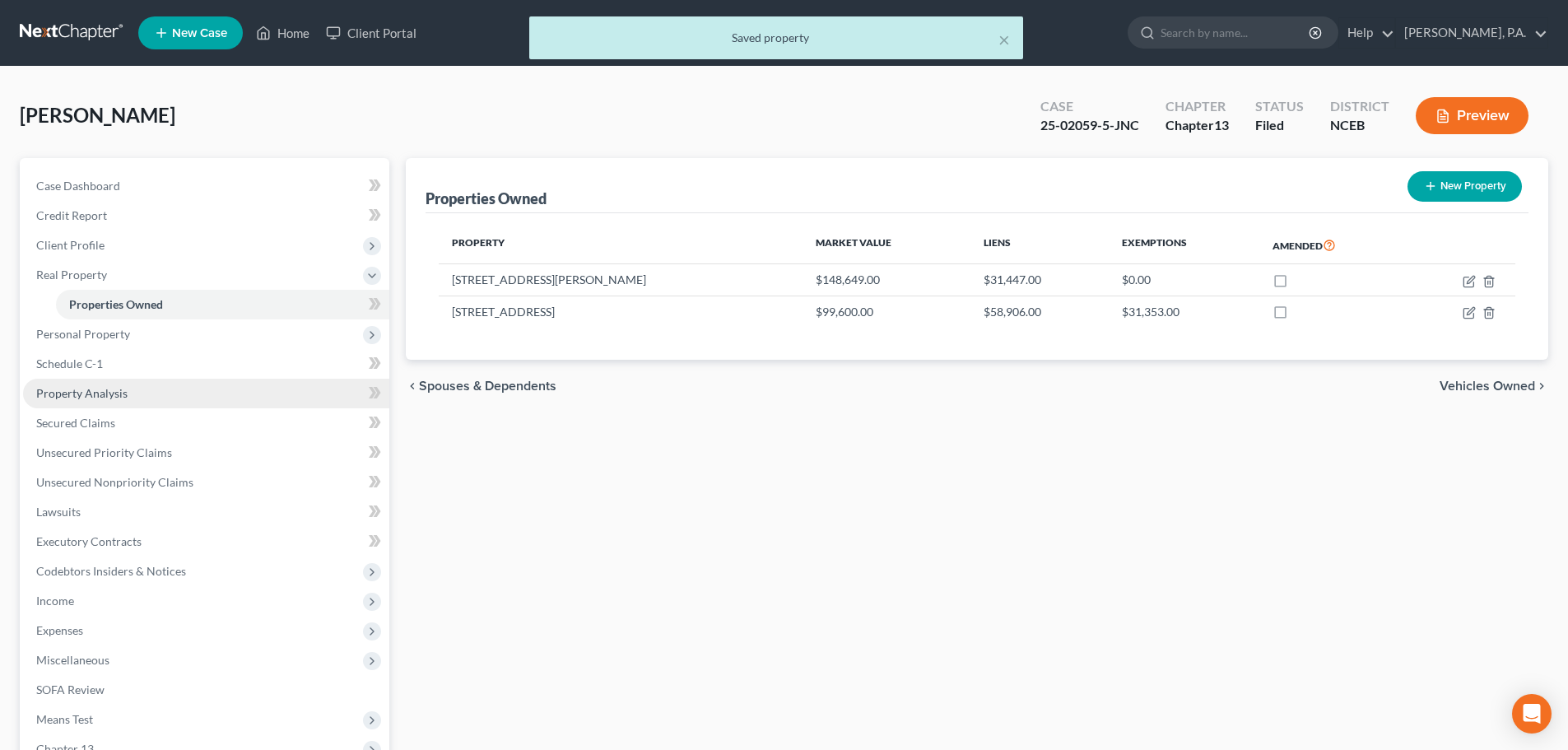
click at [307, 392] on link "Property Analysis" at bounding box center [206, 393] width 366 height 30
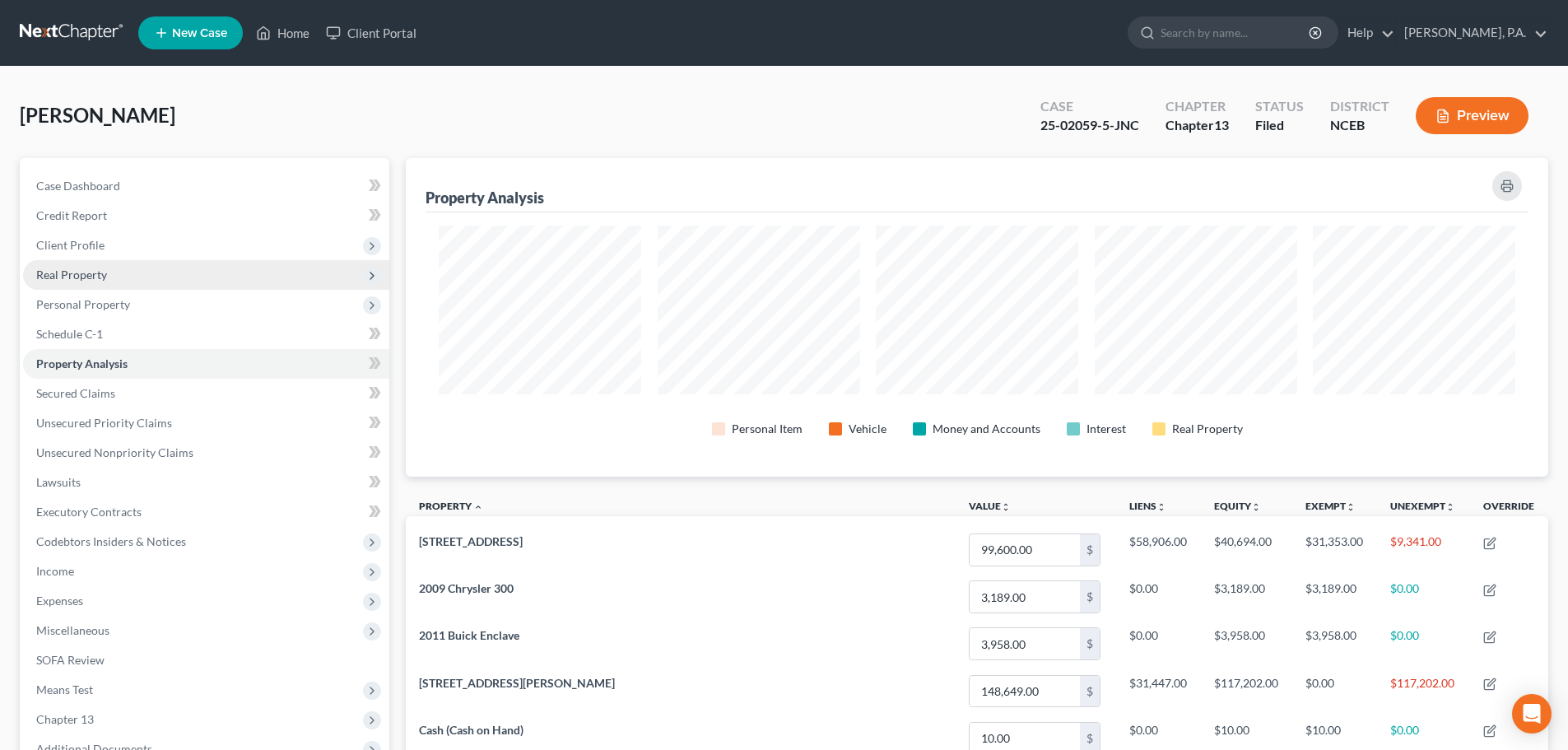
click at [193, 278] on span "Real Property" at bounding box center [206, 275] width 366 height 30
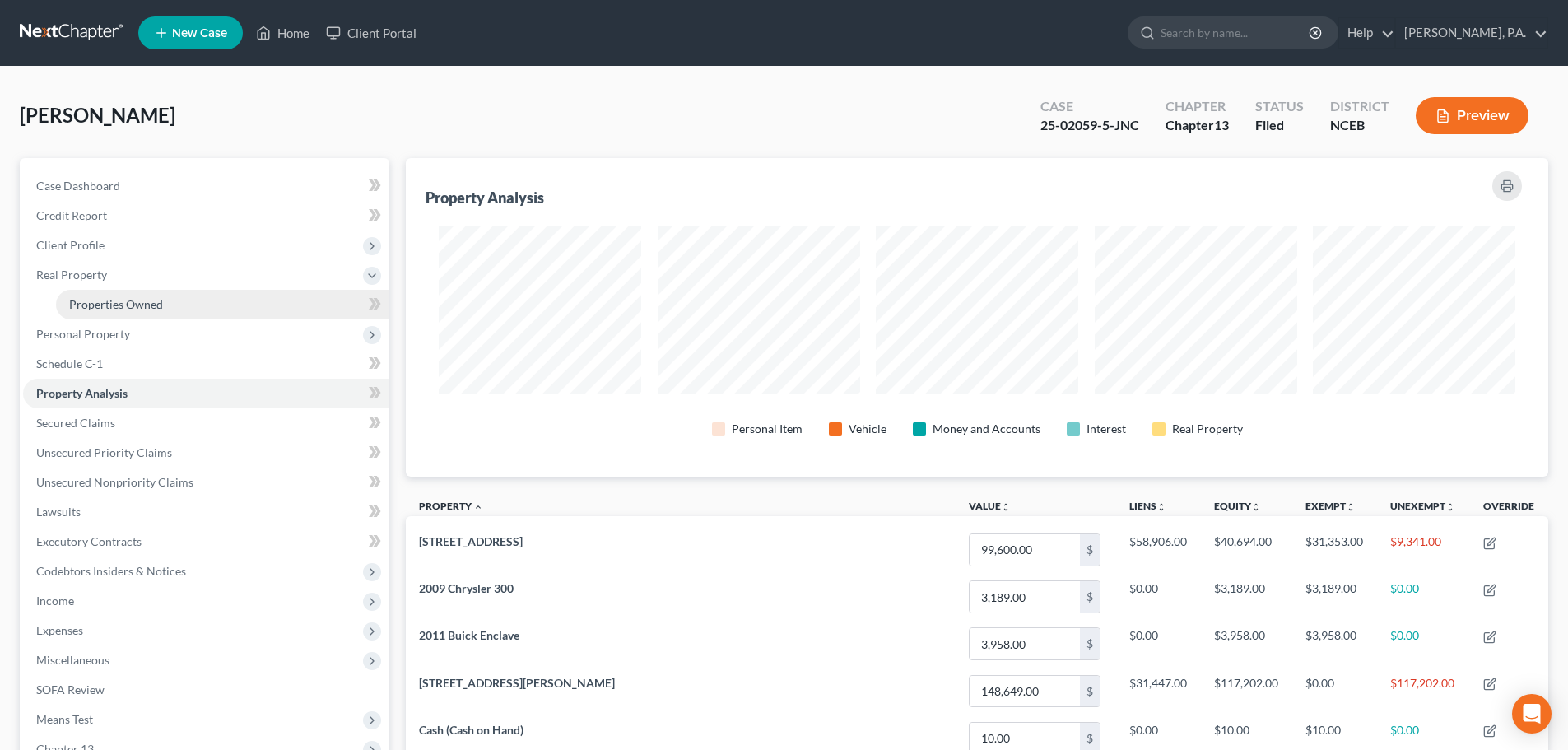
click at [201, 298] on link "Properties Owned" at bounding box center [223, 304] width 333 height 30
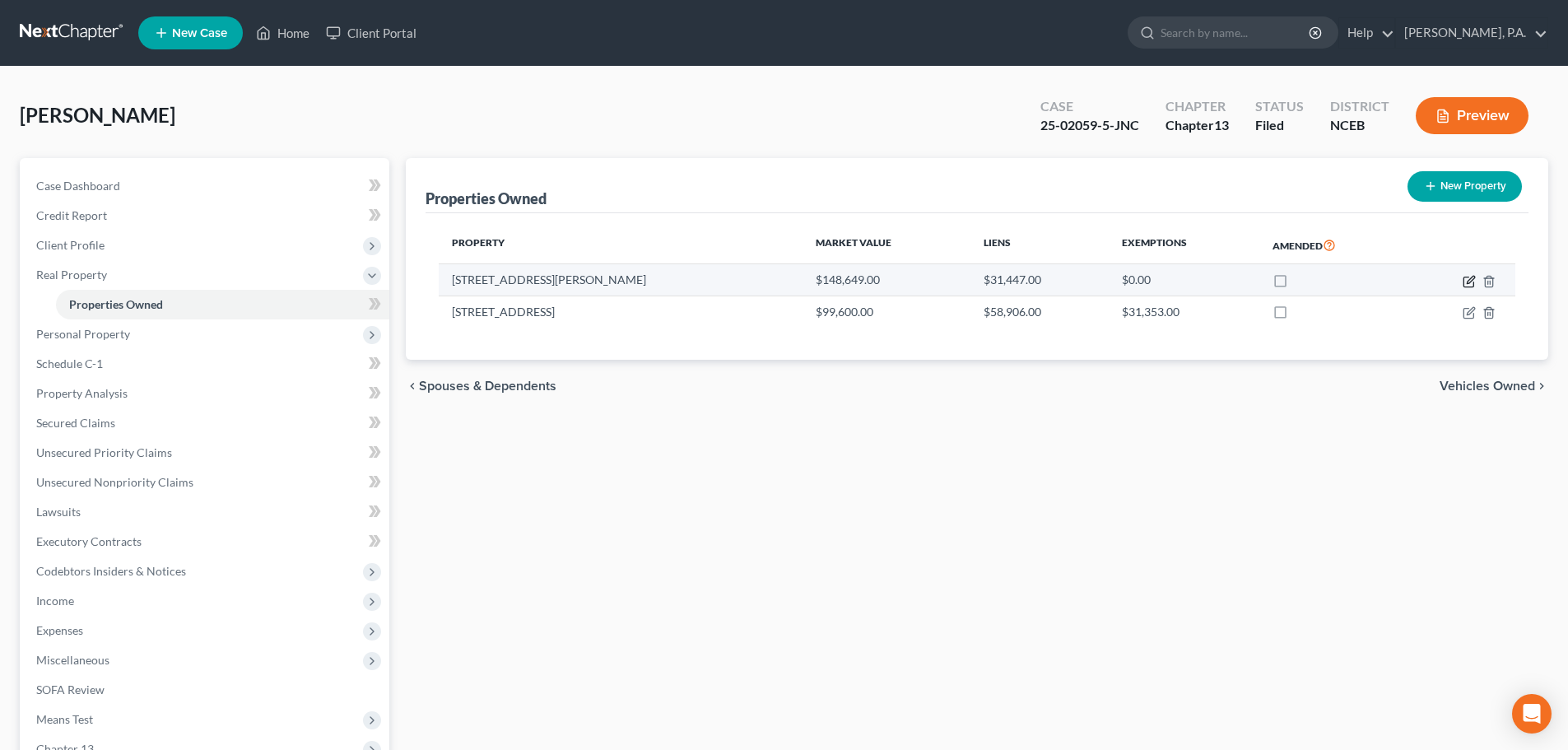
click at [1467, 282] on icon "button" at bounding box center [1471, 280] width 8 height 8
select select "28"
select select "53"
select select "3"
select select "6"
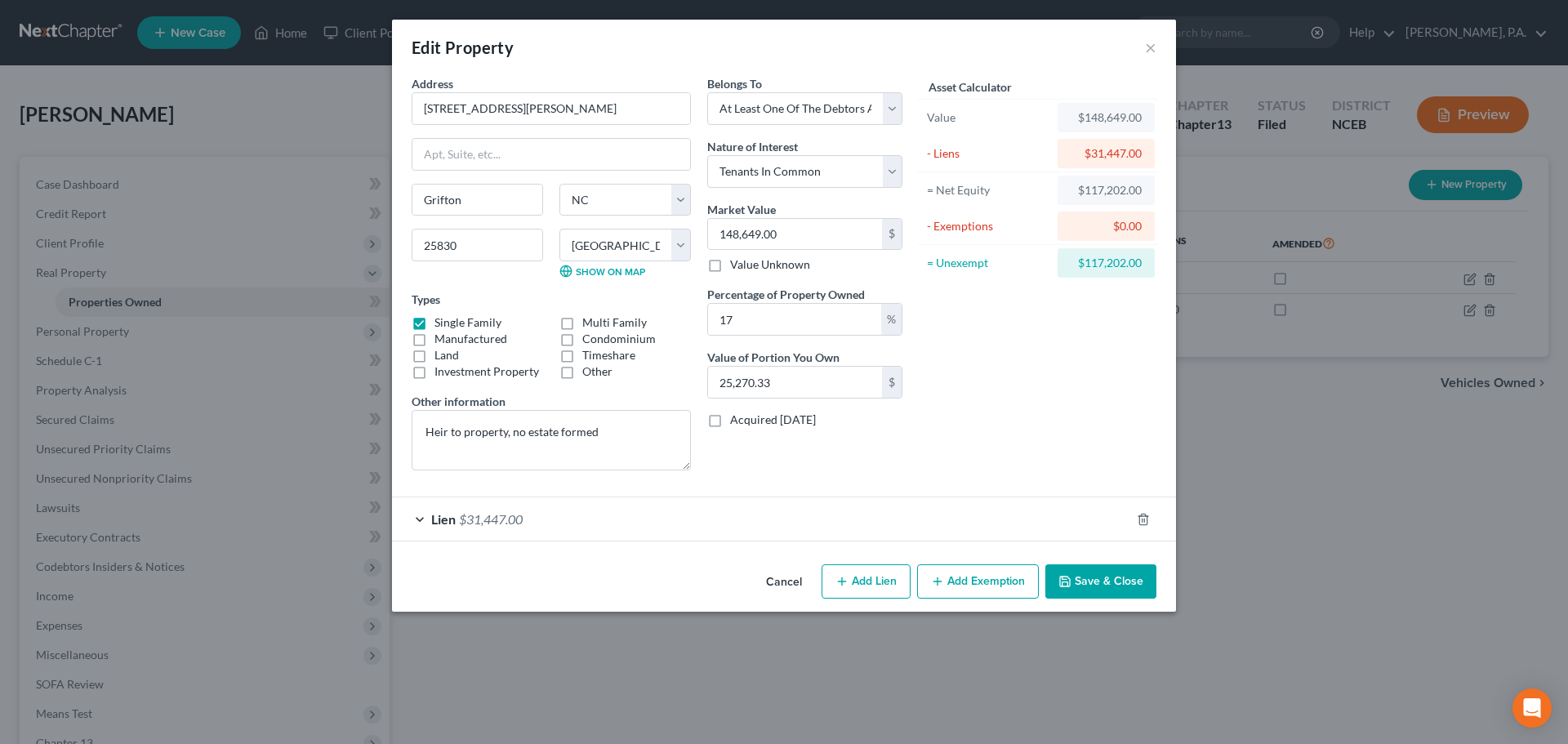
click at [784, 589] on button "Cancel" at bounding box center [784, 582] width 62 height 33
